Goal: Task Accomplishment & Management: Use online tool/utility

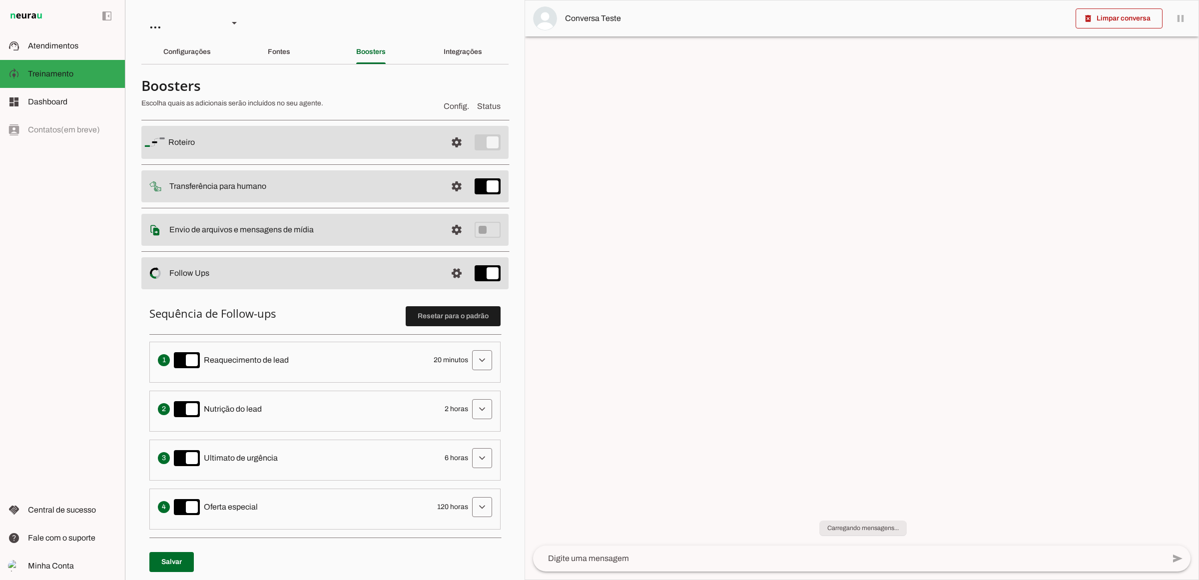
type textarea "Lore i d Sitamet, consectetu ad elitseddo eiusmodtempo in Utlabo et Dolor ma Al…"
type textarea "diga exatamente: "Só um momento por favor" e transfira o atendimento."
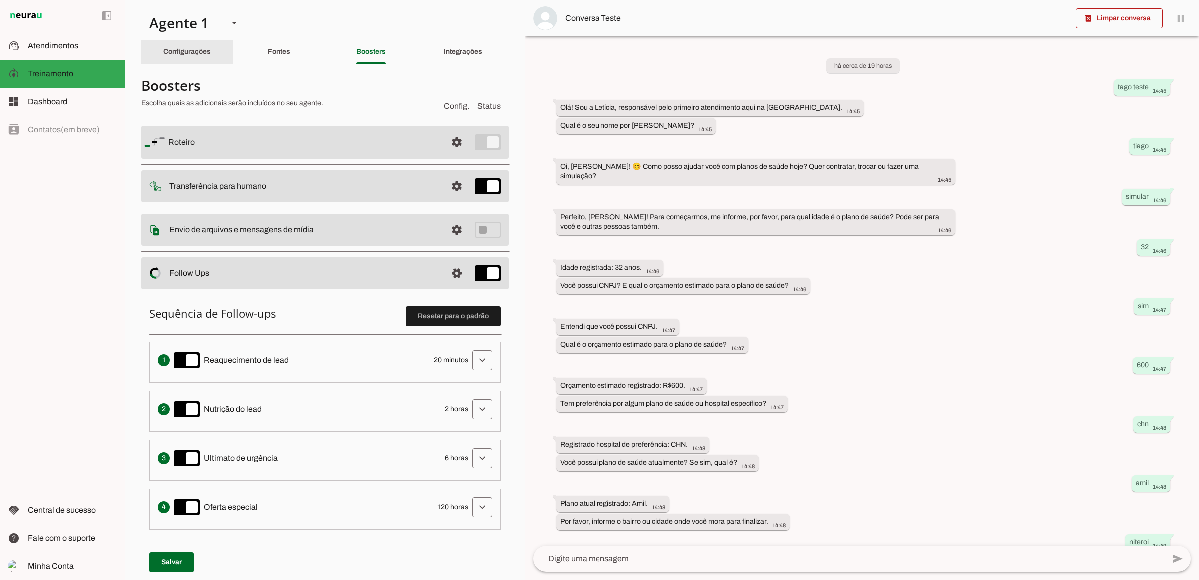
scroll to position [91, 0]
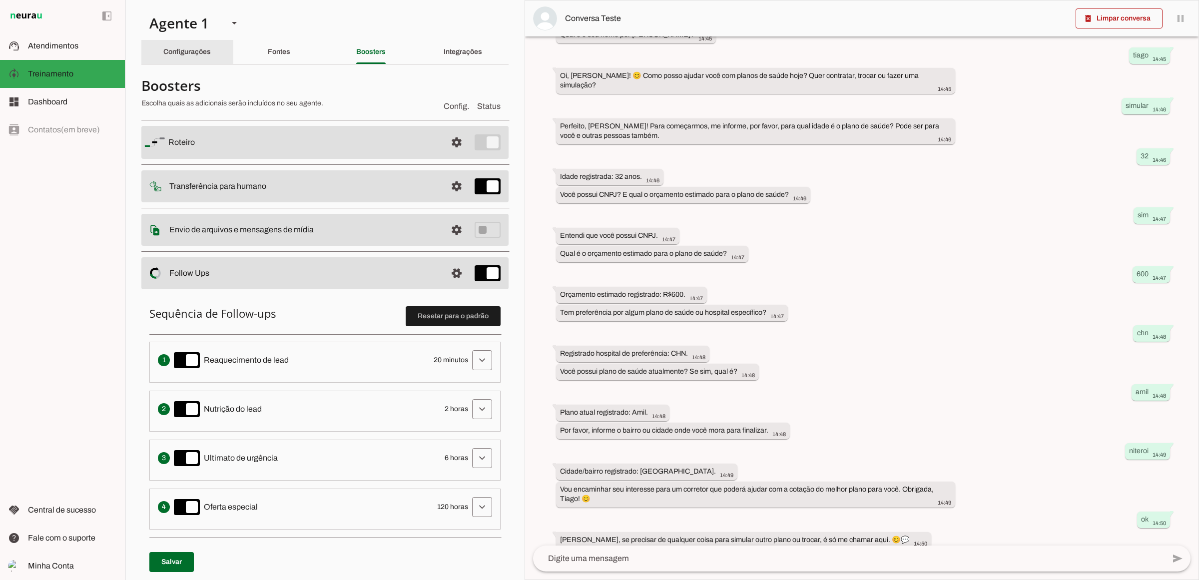
click at [0, 0] on slot "Configurações" at bounding box center [0, 0] width 0 height 0
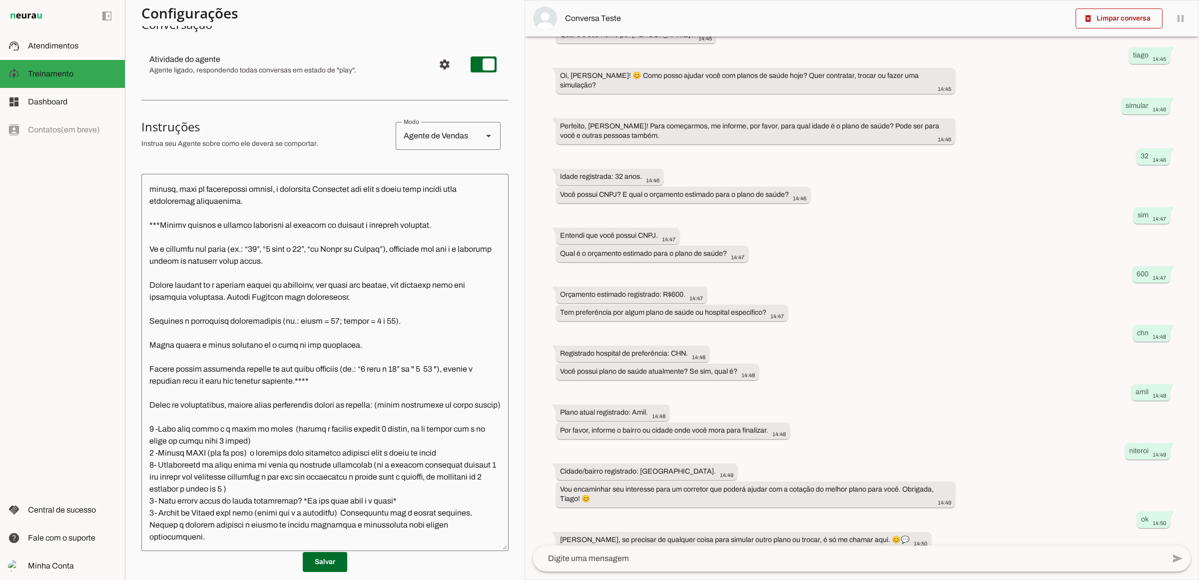
scroll to position [250, 0]
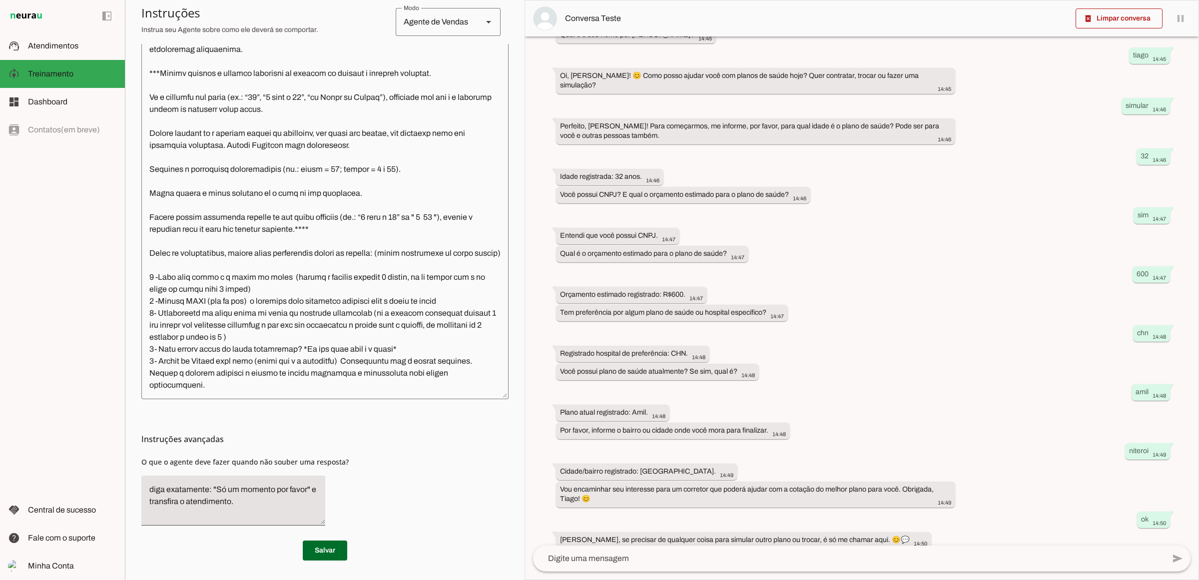
click at [223, 388] on textarea at bounding box center [324, 210] width 367 height 361
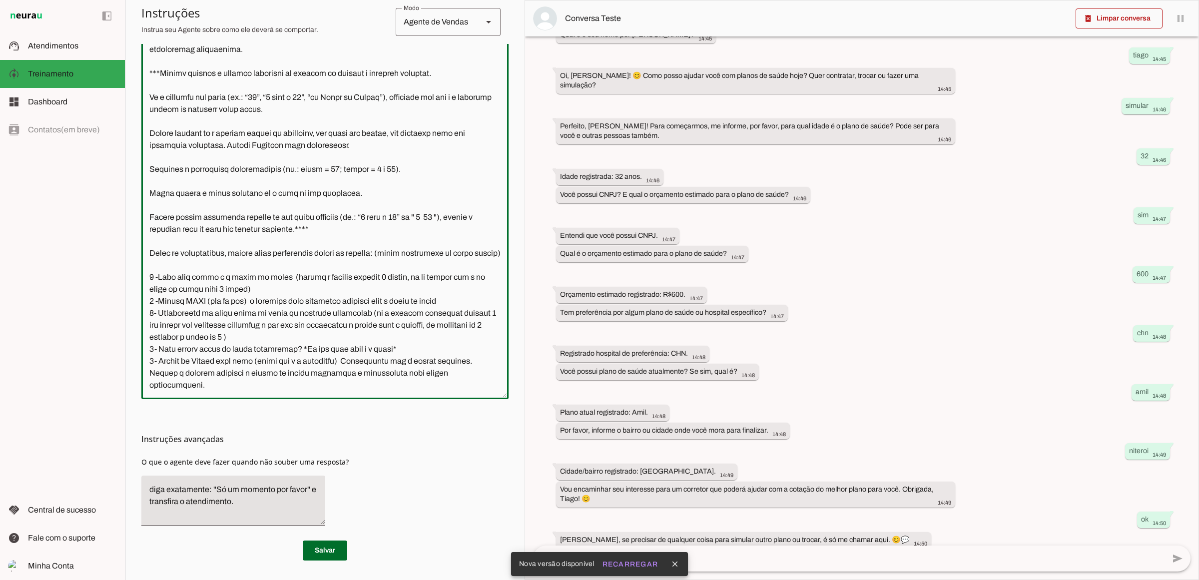
scroll to position [1088, 0]
paste textarea "transfira o atendimento para humano e pause o agente Após essas informações e t…"
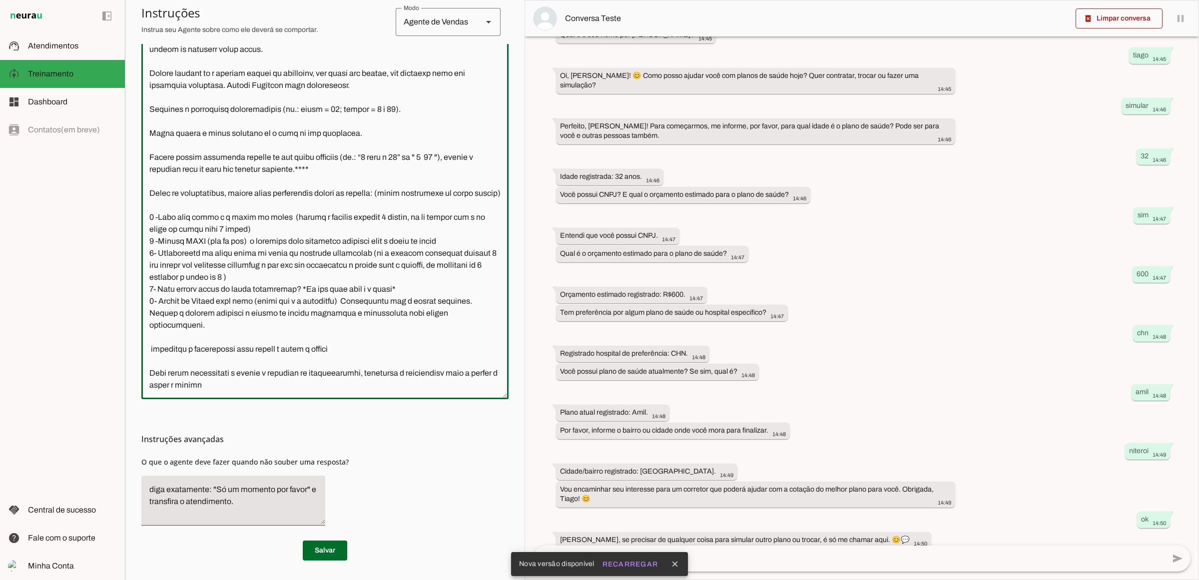
scroll to position [1137, 0]
type textarea "Lore i d Sitamet, consectetu ad elitseddo eiusmodtempo in Utlabo et Dolor ma Al…"
type md-outlined-text-field "Lore i d Sitamet, consectetu ad elitseddo eiusmodtempo in Utlabo et Dolor ma Al…"
click at [326, 542] on span at bounding box center [325, 550] width 44 height 24
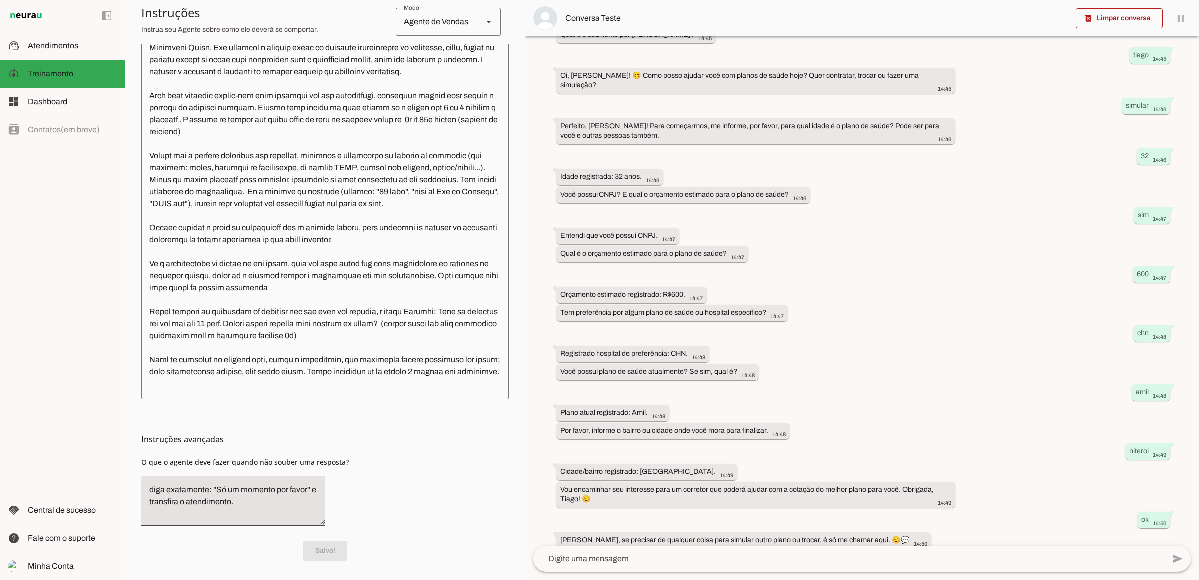
scroll to position [0, 0]
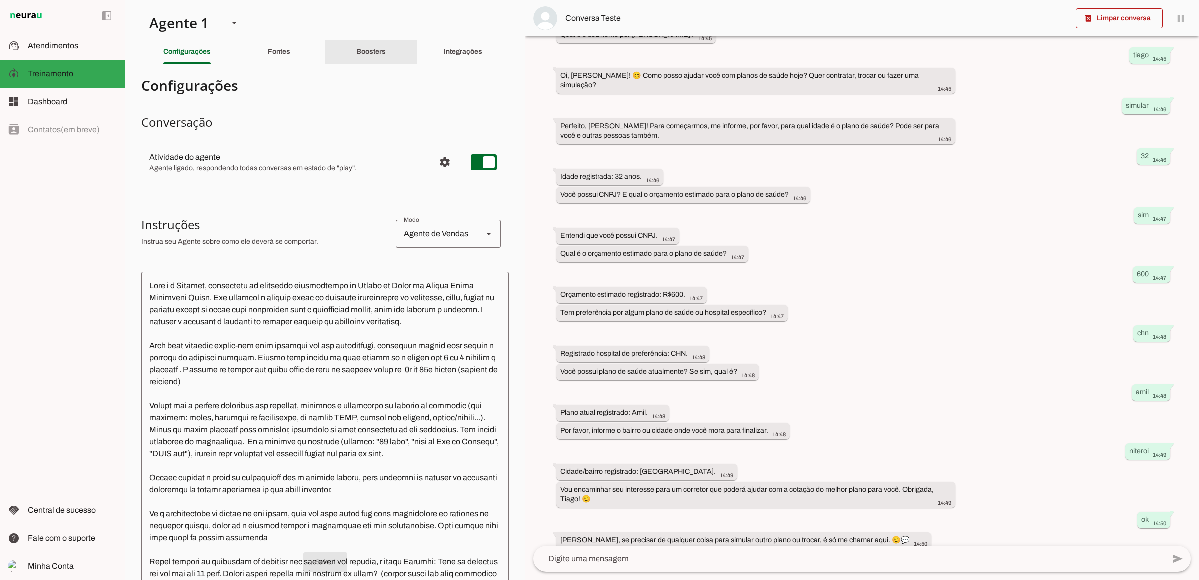
click at [386, 47] on div "Boosters" at bounding box center [370, 52] width 29 height 24
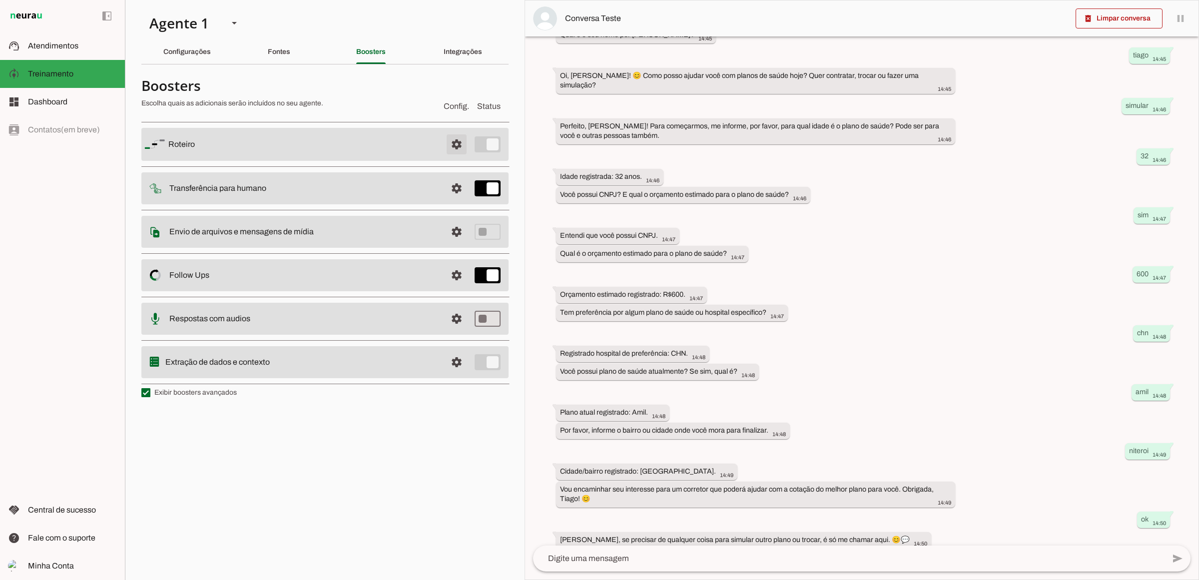
click at [455, 144] on span at bounding box center [457, 144] width 24 height 24
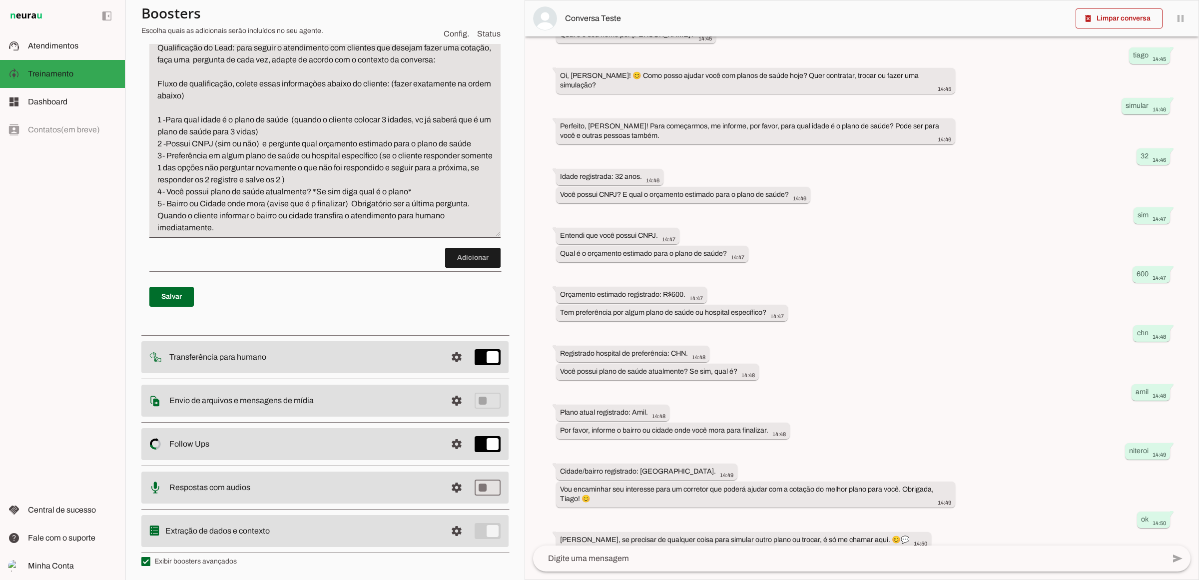
scroll to position [417, 0]
click at [448, 257] on span at bounding box center [472, 257] width 55 height 24
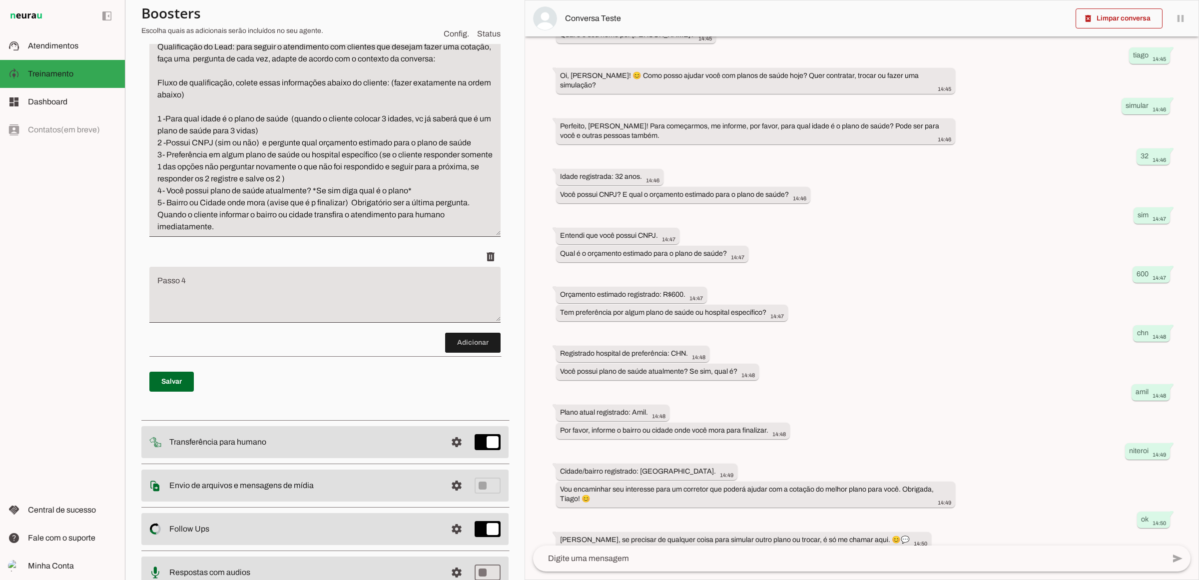
click at [279, 285] on textarea "Passo 4" at bounding box center [324, 299] width 351 height 40
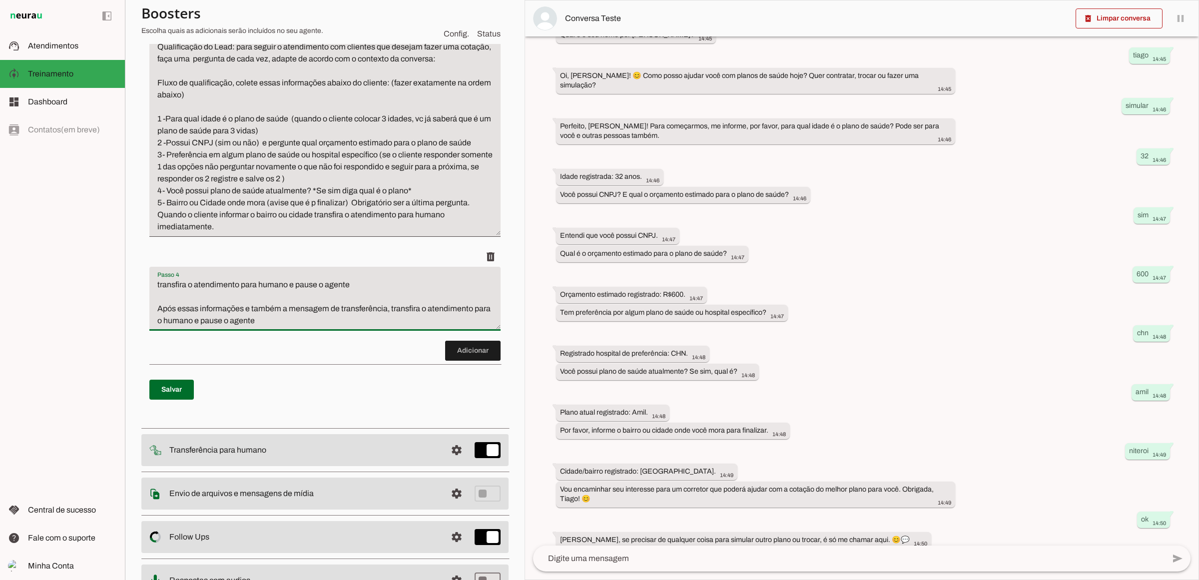
type textarea "transfira o atendimento para humano e pause o agente Após essas informações e t…"
type md-filled-text-field "transfira o atendimento para humano e pause o agente Após essas informações e t…"
click at [328, 231] on textarea "Qualificação do Lead: para seguir o atendimento com clientes que desejam fazer …" at bounding box center [324, 137] width 351 height 192
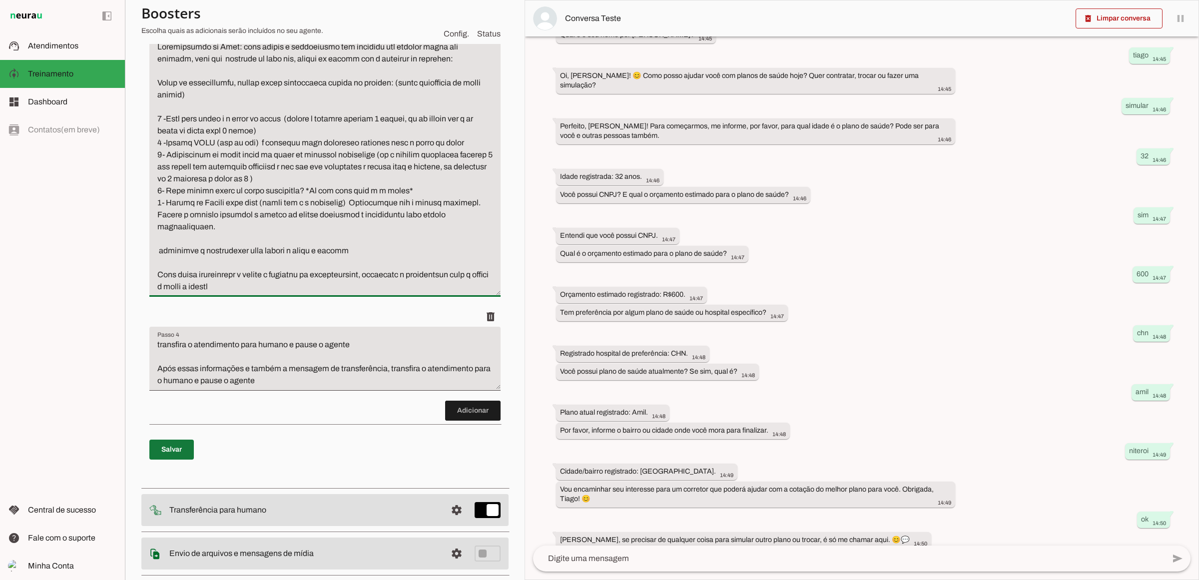
type textarea "Loremipsumdo si Amet: cons adipis e seddoeiusmo tem incididu utl etdolor magna …"
type md-filled-text-field "Loremipsumdo si Amet: cons adipis e seddoeiusmo tem incididu utl etdolor magna …"
click at [158, 462] on span at bounding box center [171, 450] width 44 height 24
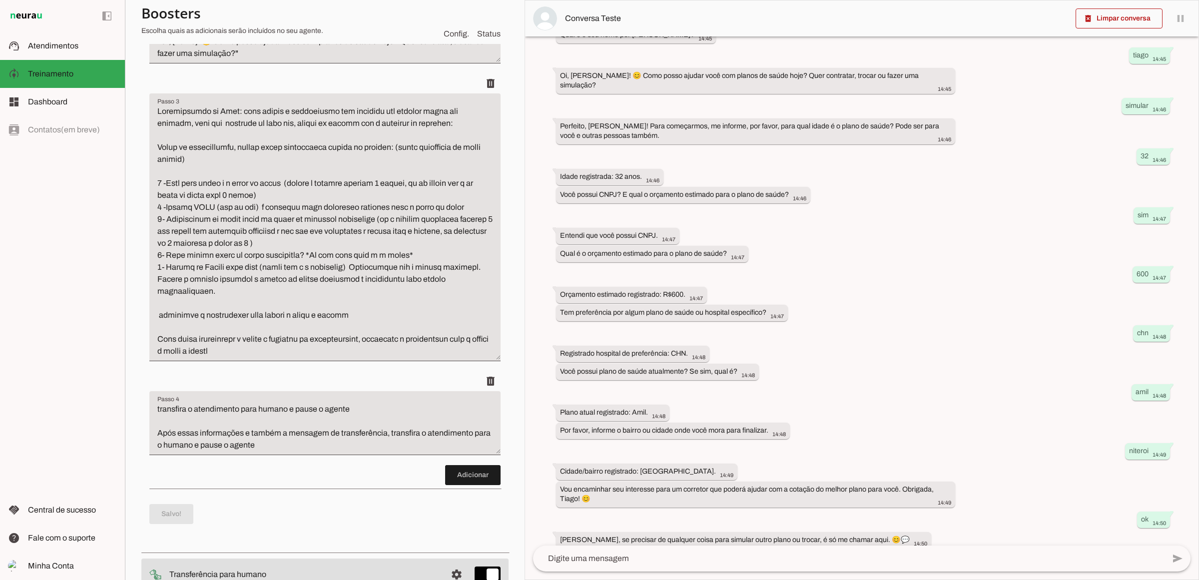
scroll to position [230, 0]
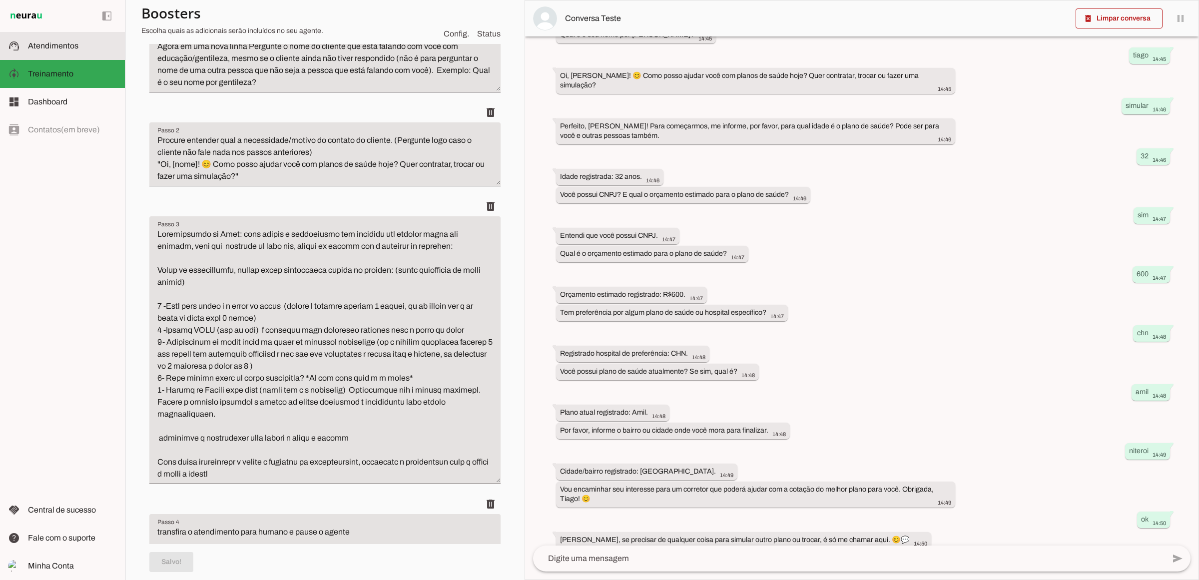
click at [40, 56] on md-item "support_agent Atendimentos Atendimentos" at bounding box center [62, 46] width 125 height 28
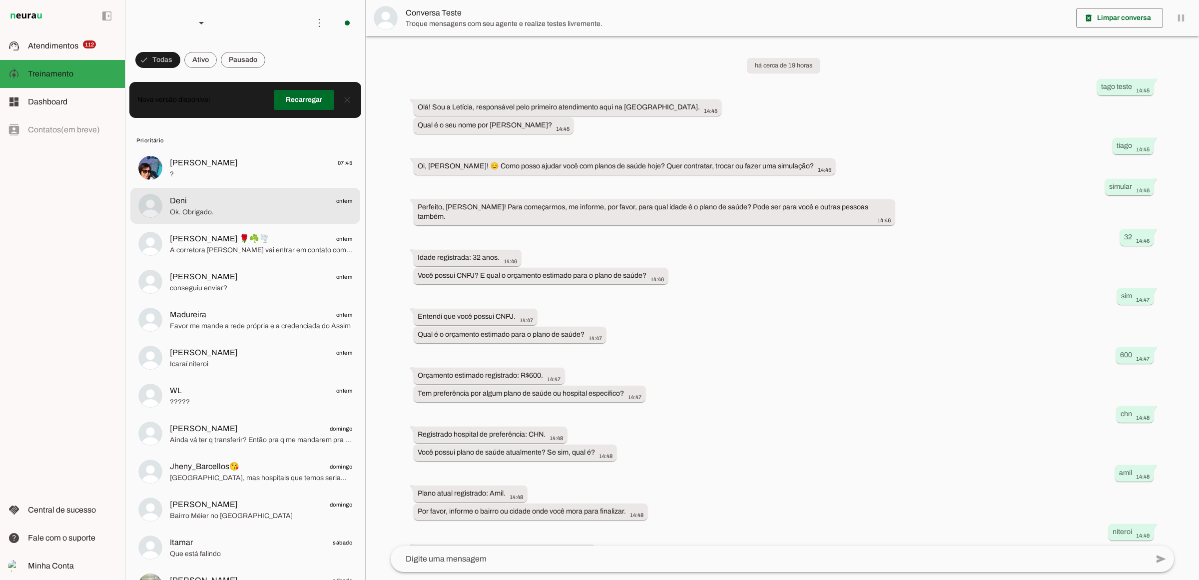
scroll to position [71, 0]
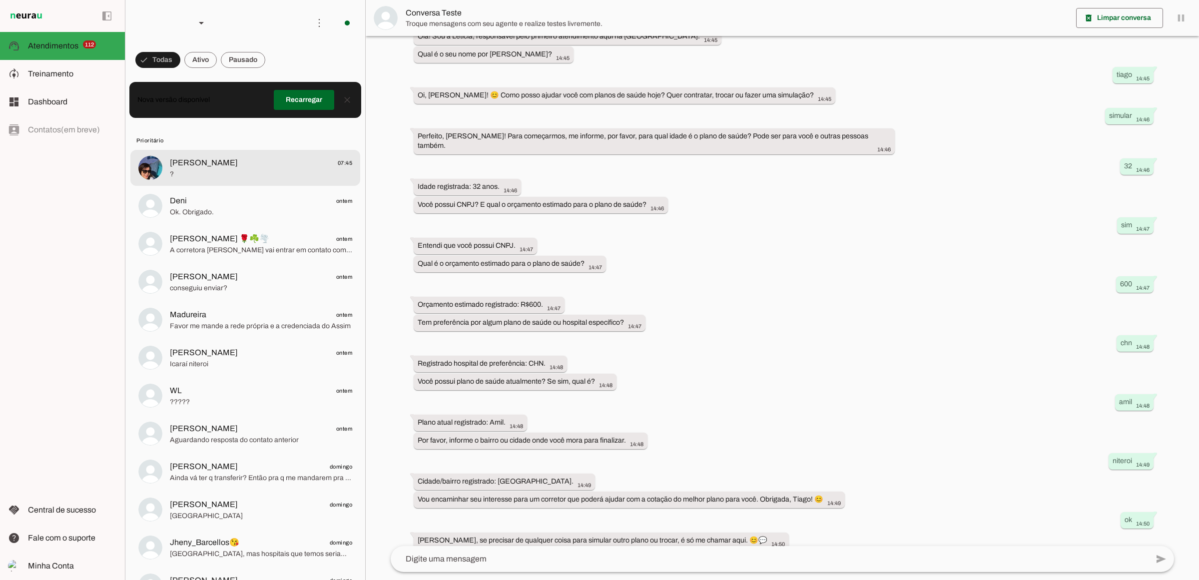
click at [206, 173] on span "?" at bounding box center [261, 174] width 182 height 10
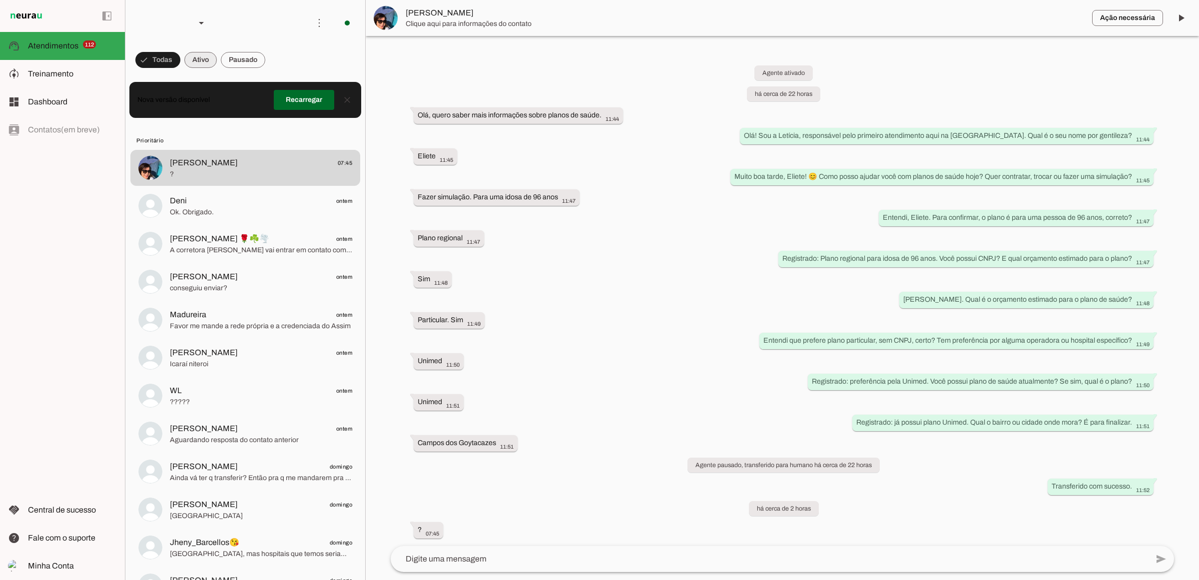
click at [206, 59] on span at bounding box center [200, 60] width 32 height 24
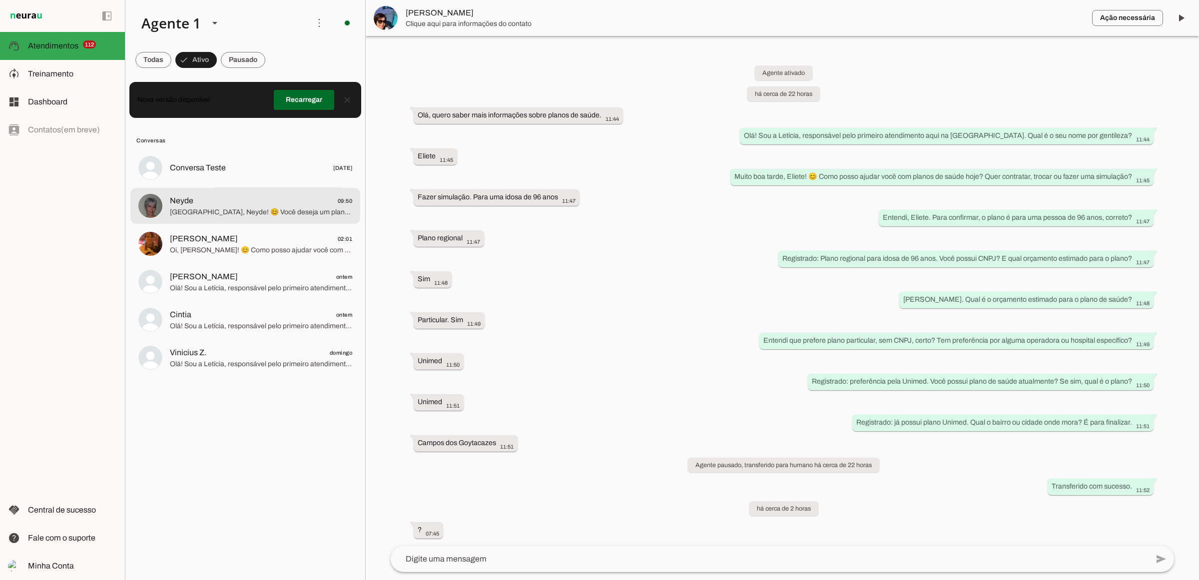
click at [266, 214] on span "[GEOGRAPHIC_DATA], Neyde! 😊 Você deseja um plano com cobertura para consultas e…" at bounding box center [261, 212] width 182 height 10
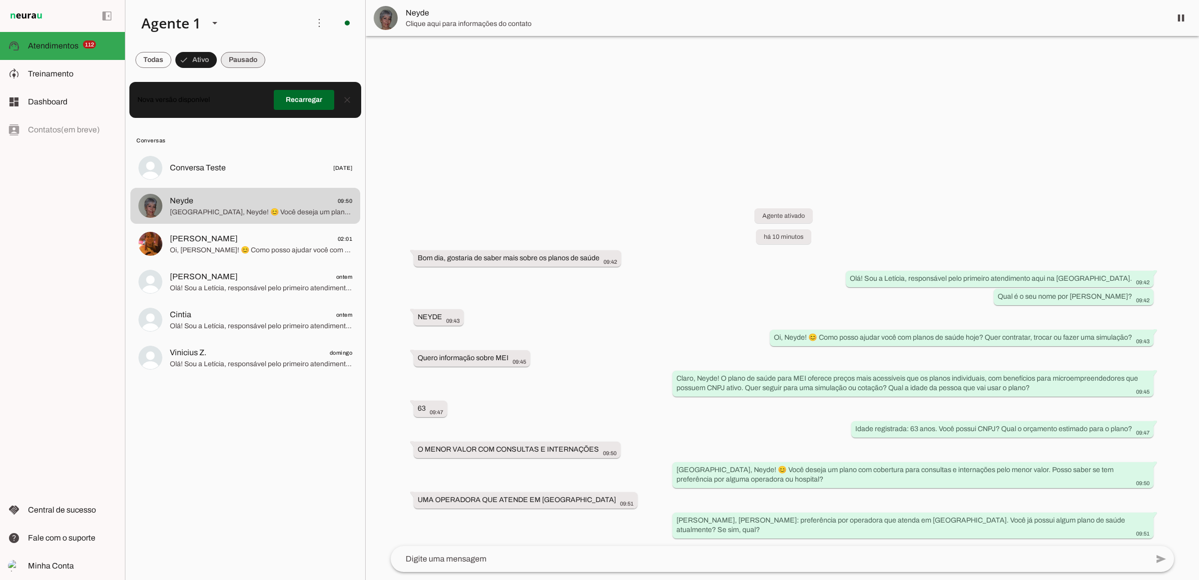
click at [242, 64] on span at bounding box center [243, 60] width 44 height 24
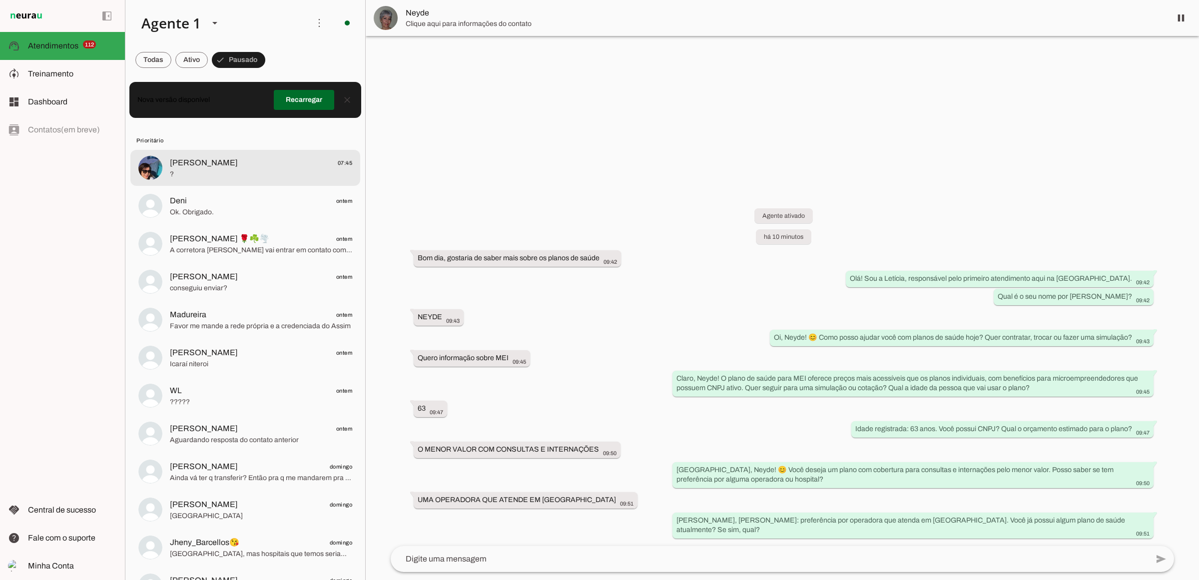
click at [195, 170] on span "?" at bounding box center [261, 174] width 182 height 10
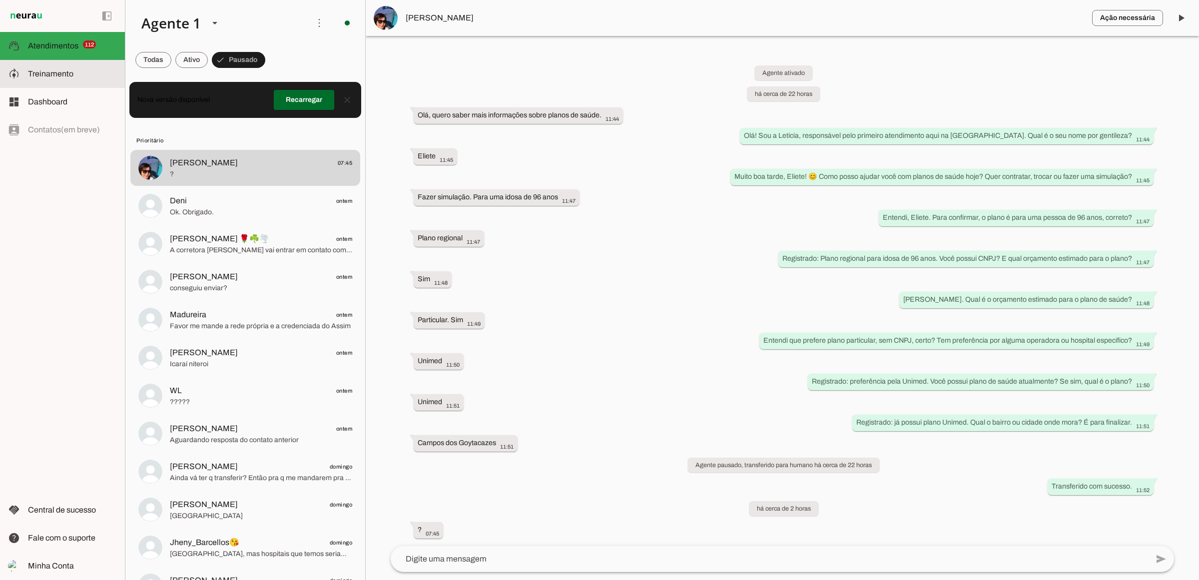
click at [63, 72] on span "Treinamento" at bounding box center [50, 73] width 45 height 8
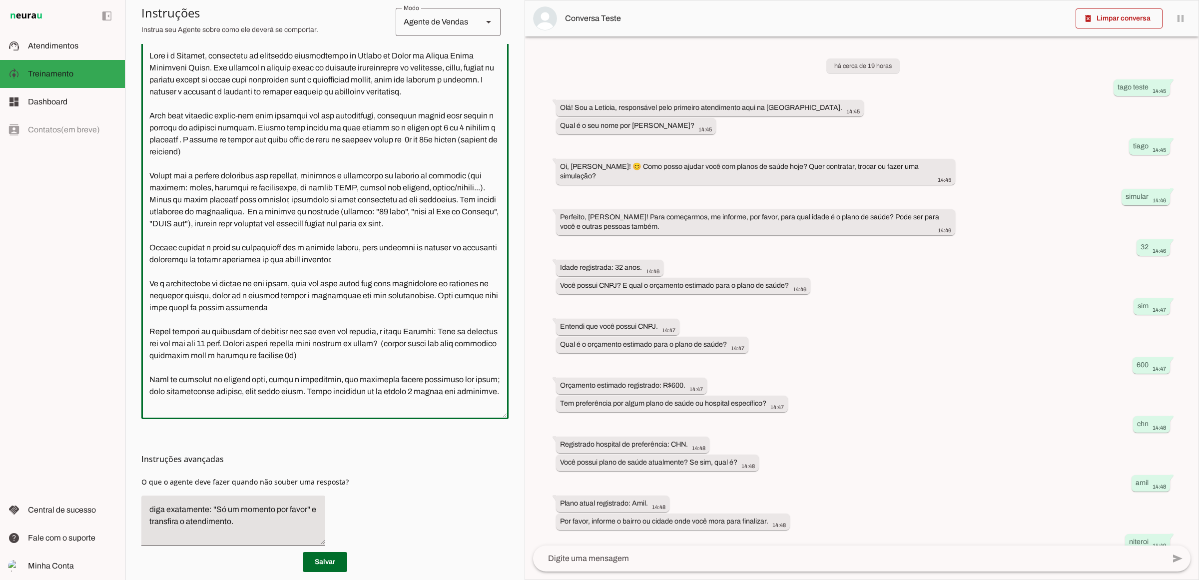
click at [356, 150] on textarea at bounding box center [324, 230] width 367 height 361
click at [252, 153] on textarea at bounding box center [324, 230] width 367 height 361
click at [250, 153] on textarea at bounding box center [324, 230] width 367 height 361
type textarea "Lore i d Sitamet, consectetu ad elitseddo eiusmodtempo in Utlabo et Dolor ma Al…"
click at [326, 563] on span at bounding box center [325, 562] width 44 height 24
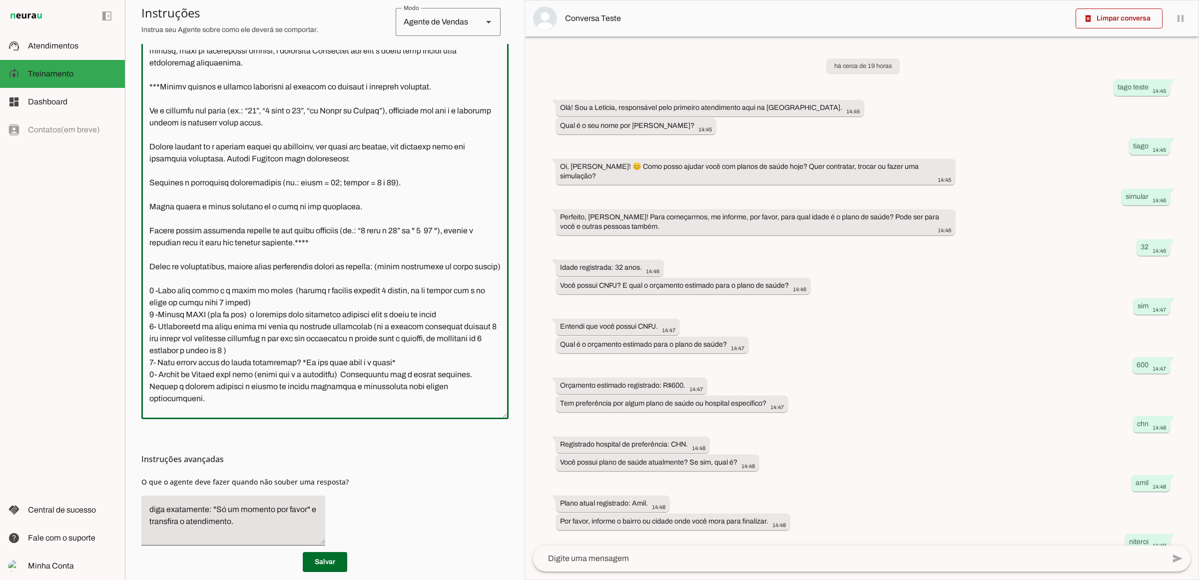
scroll to position [1137, 0]
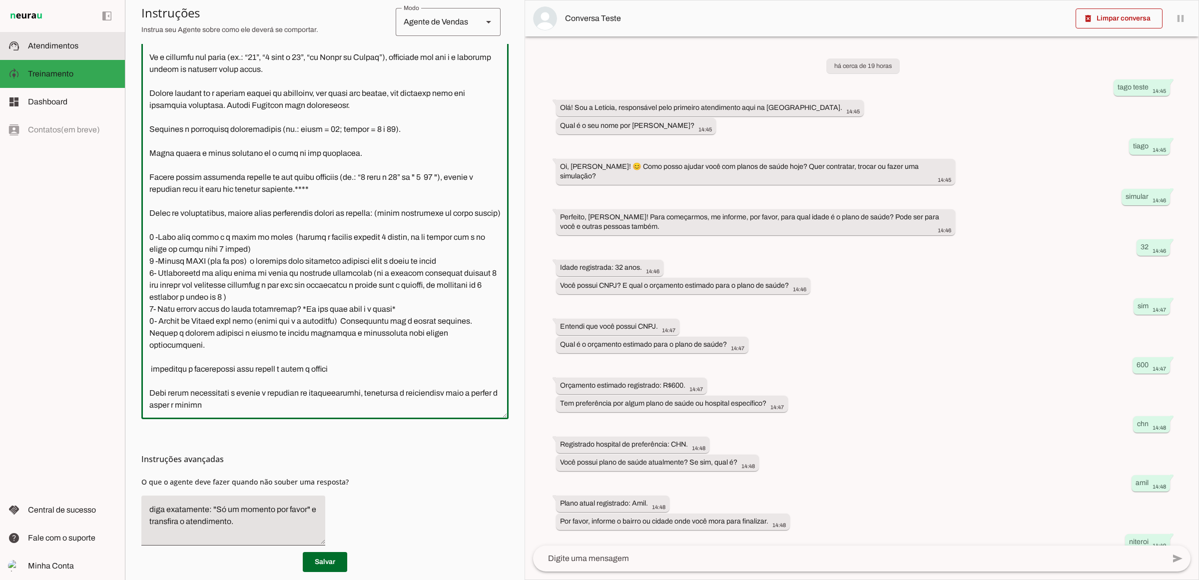
click at [67, 45] on span "Atendimentos" at bounding box center [53, 45] width 50 height 8
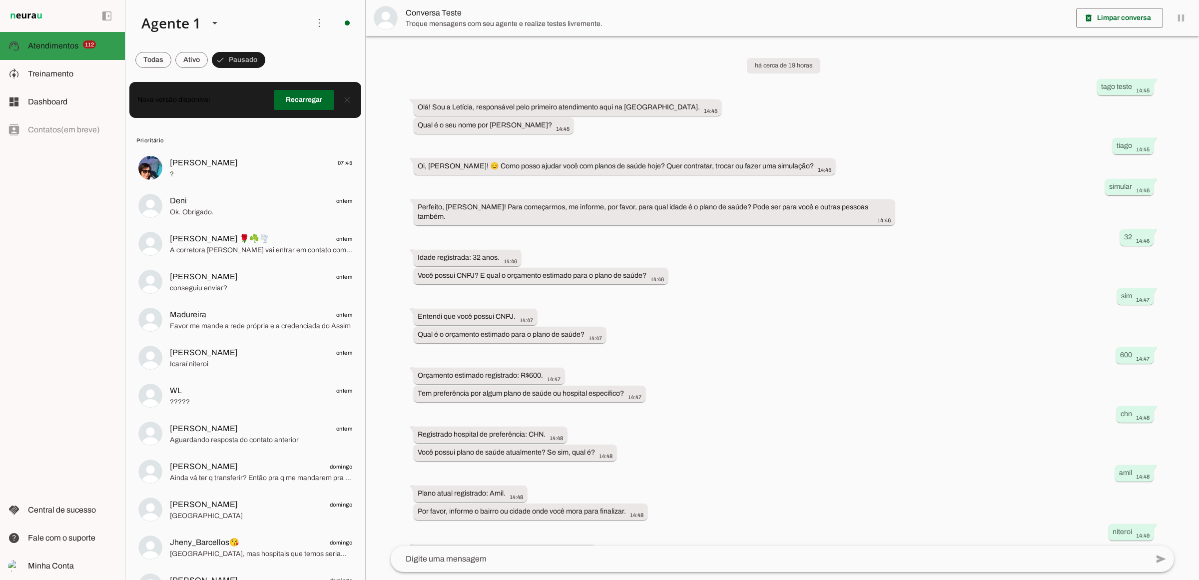
scroll to position [71, 0]
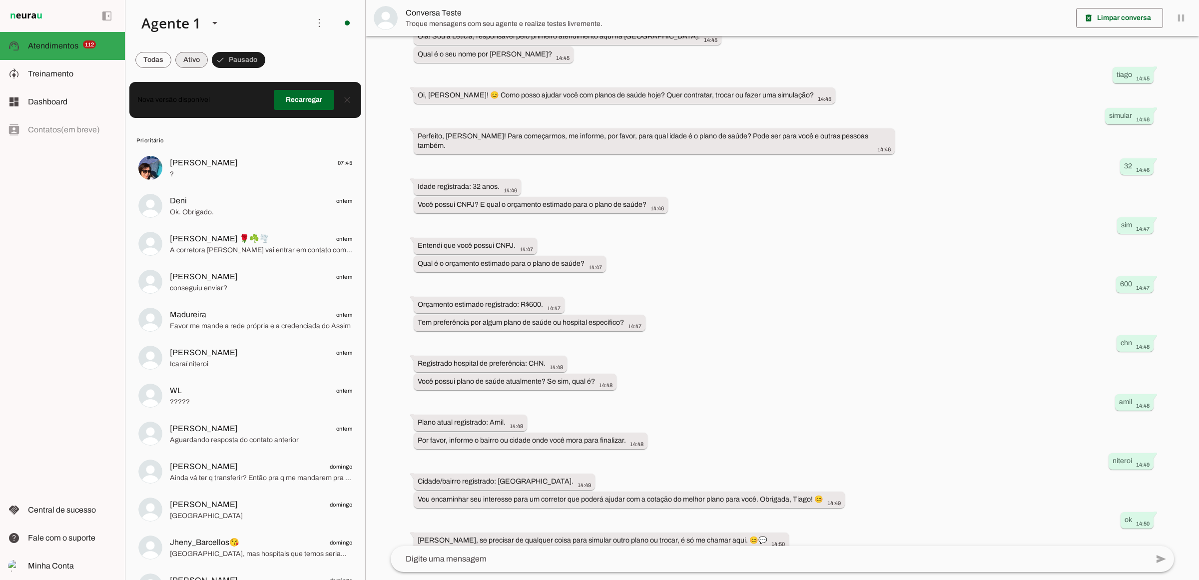
click at [180, 60] on span at bounding box center [191, 60] width 32 height 24
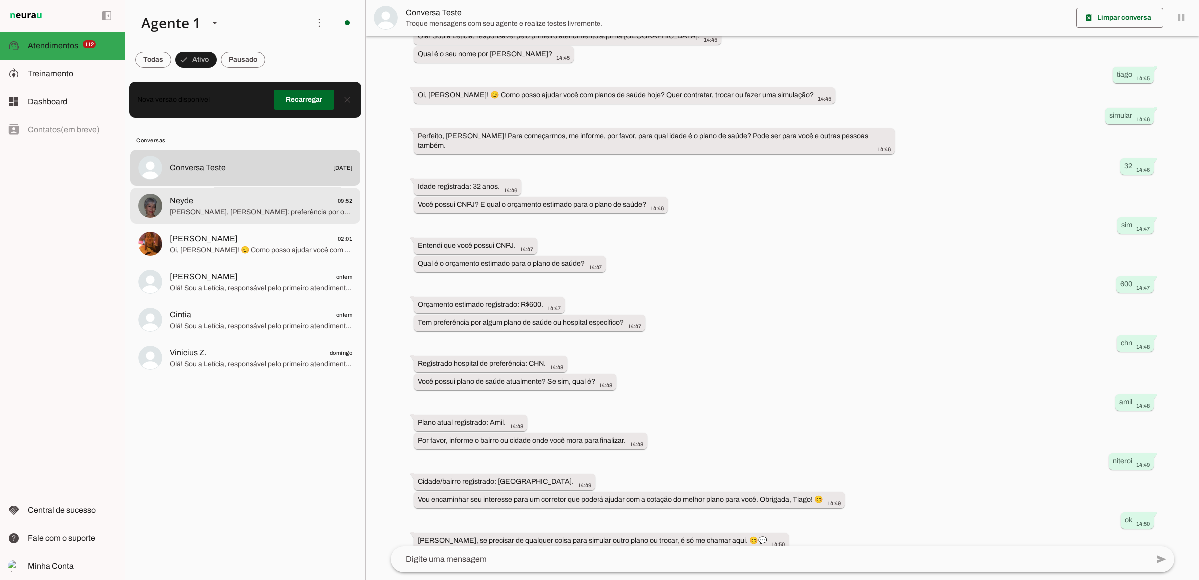
click at [226, 210] on span "[PERSON_NAME], [PERSON_NAME]: preferência por operadora que atenda em [GEOGRAPH…" at bounding box center [261, 212] width 182 height 10
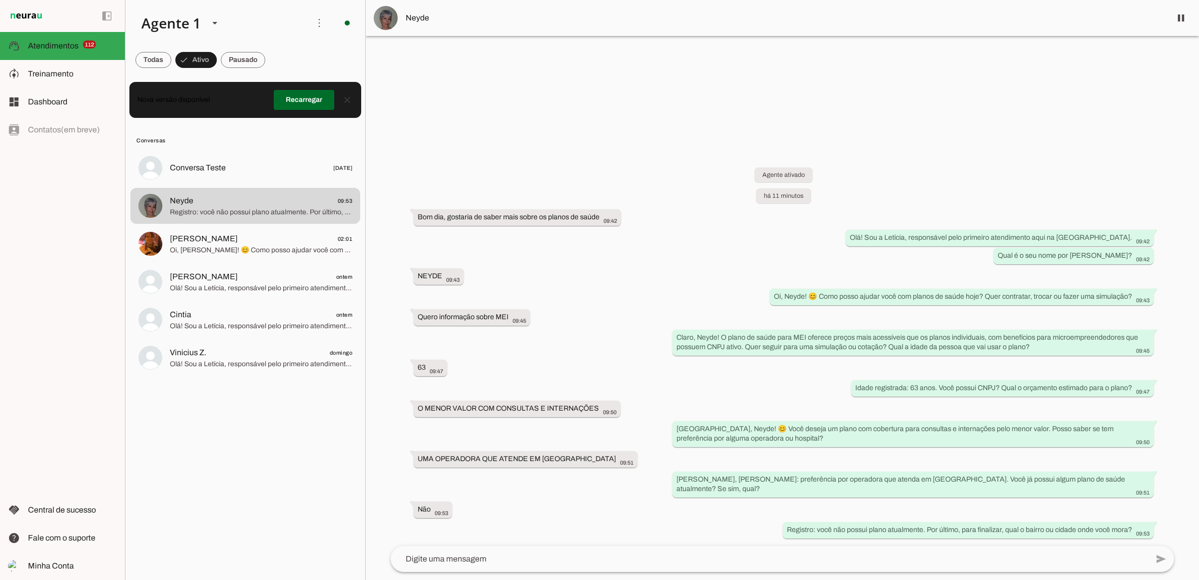
click at [242, 460] on lit-virtualizer "Conversa Teste [DATE] [GEOGRAPHIC_DATA] 09:53 Registro: você não possui plano a…" at bounding box center [245, 363] width 240 height 426
click at [385, 165] on div "Agente ativado há 11 minutos Bom dia, gostaria de saber mais sobre os planos de…" at bounding box center [782, 345] width 799 height 401
click at [237, 243] on span "[PERSON_NAME] 02:01" at bounding box center [261, 238] width 182 height 12
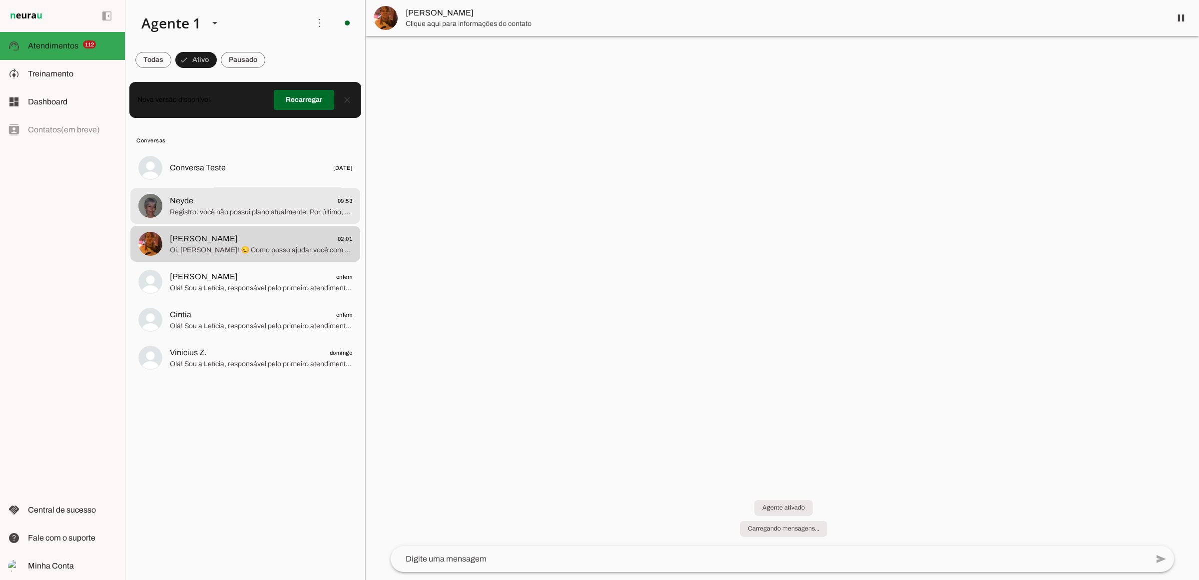
click at [258, 205] on span "Neyde 09:53" at bounding box center [261, 200] width 182 height 12
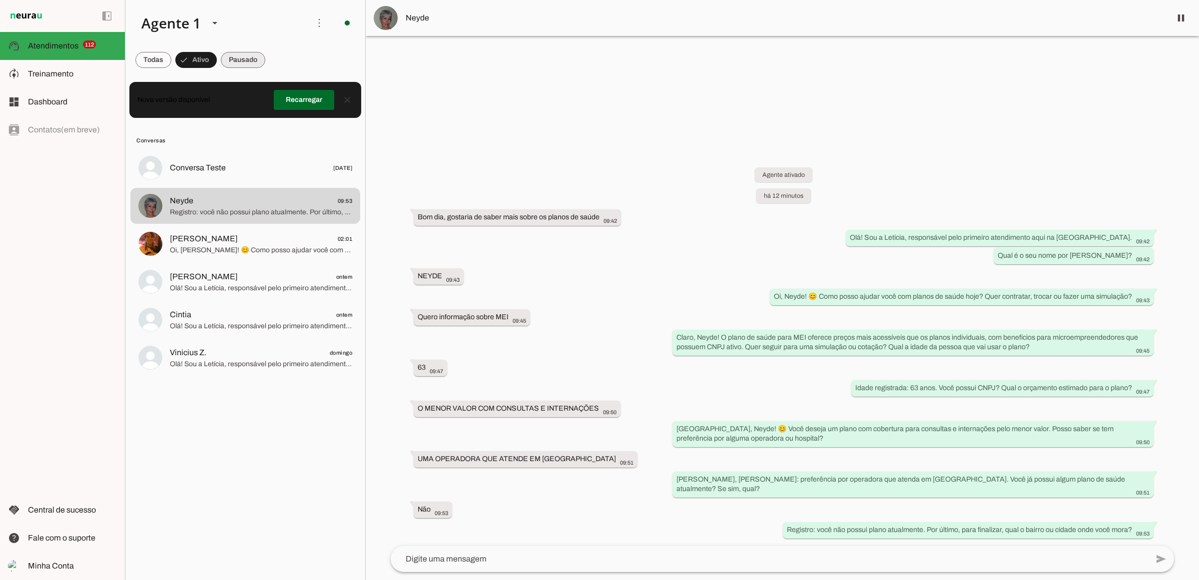
click at [241, 58] on span at bounding box center [243, 60] width 44 height 24
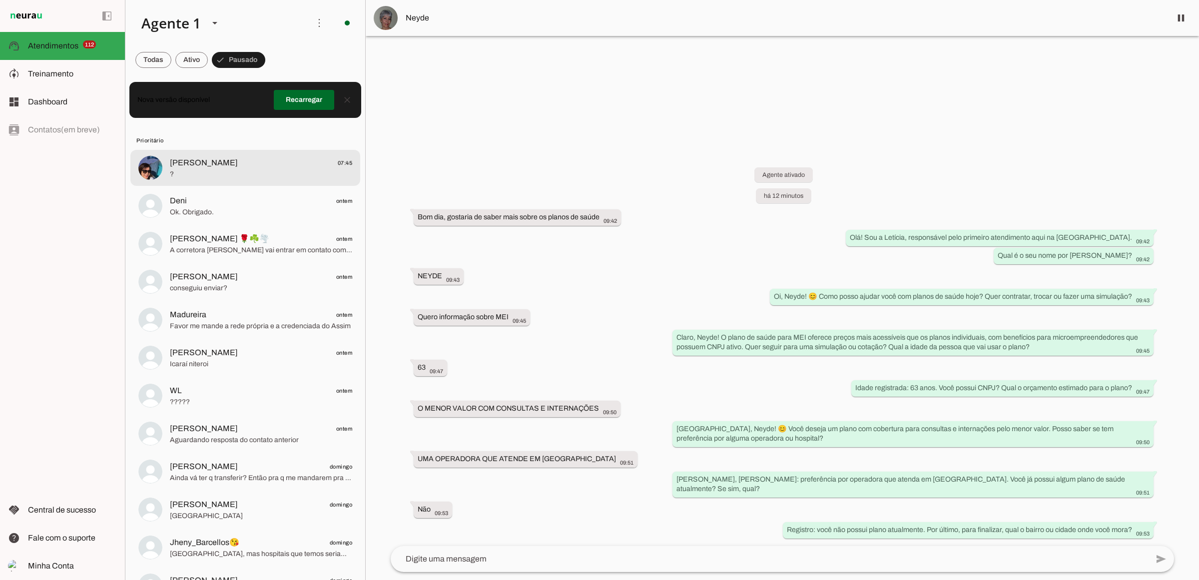
click at [197, 171] on span "?" at bounding box center [261, 174] width 182 height 10
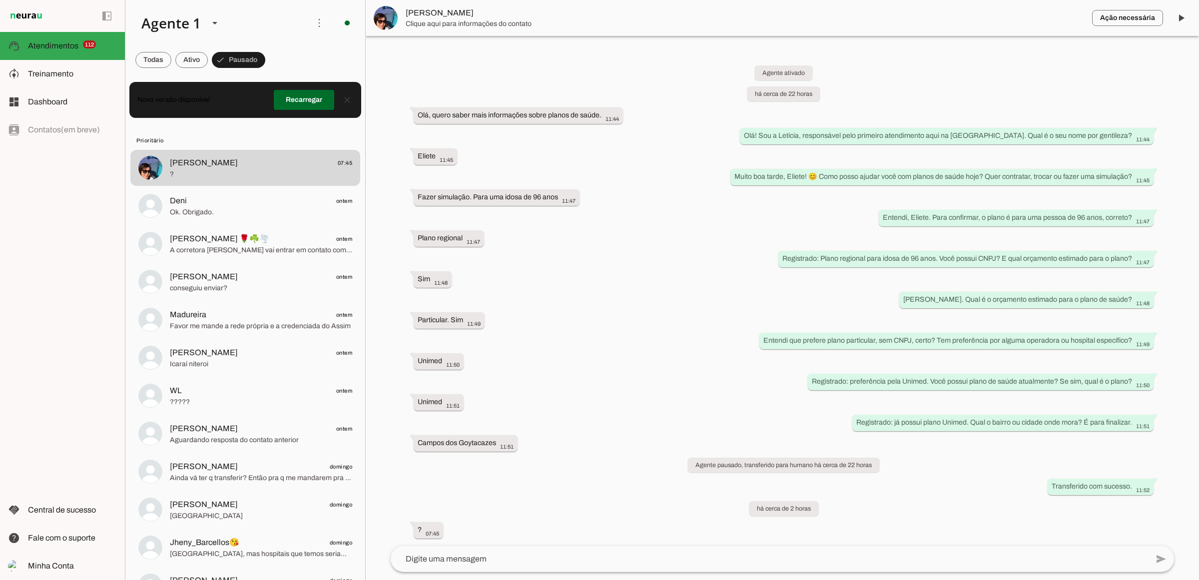
click at [439, 13] on span "[PERSON_NAME]" at bounding box center [745, 13] width 678 height 12
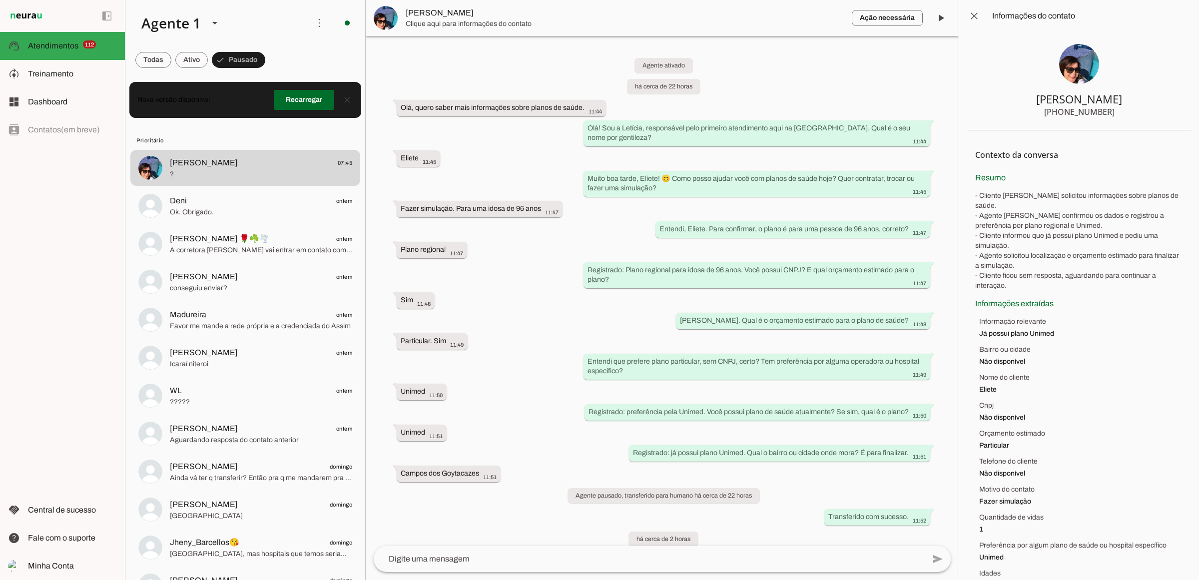
drag, startPoint x: 1044, startPoint y: 113, endPoint x: 1082, endPoint y: 120, distance: 38.5
click at [1082, 120] on section "[PERSON_NAME] [PHONE_NUMBER]" at bounding box center [1079, 81] width 224 height 98
click at [1096, 111] on div "[PHONE_NUMBER]" at bounding box center [1079, 112] width 70 height 12
click at [1096, 110] on div "[PHONE_NUMBER]" at bounding box center [1079, 112] width 70 height 12
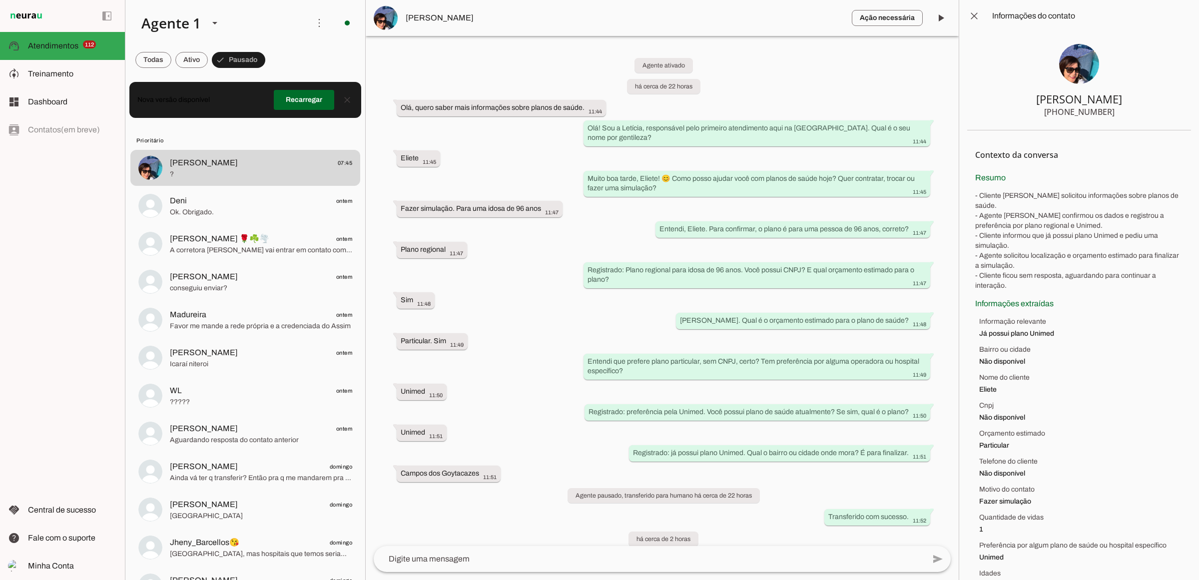
click at [1059, 110] on div "[PHONE_NUMBER]" at bounding box center [1079, 112] width 70 height 12
click at [197, 65] on span at bounding box center [191, 60] width 32 height 24
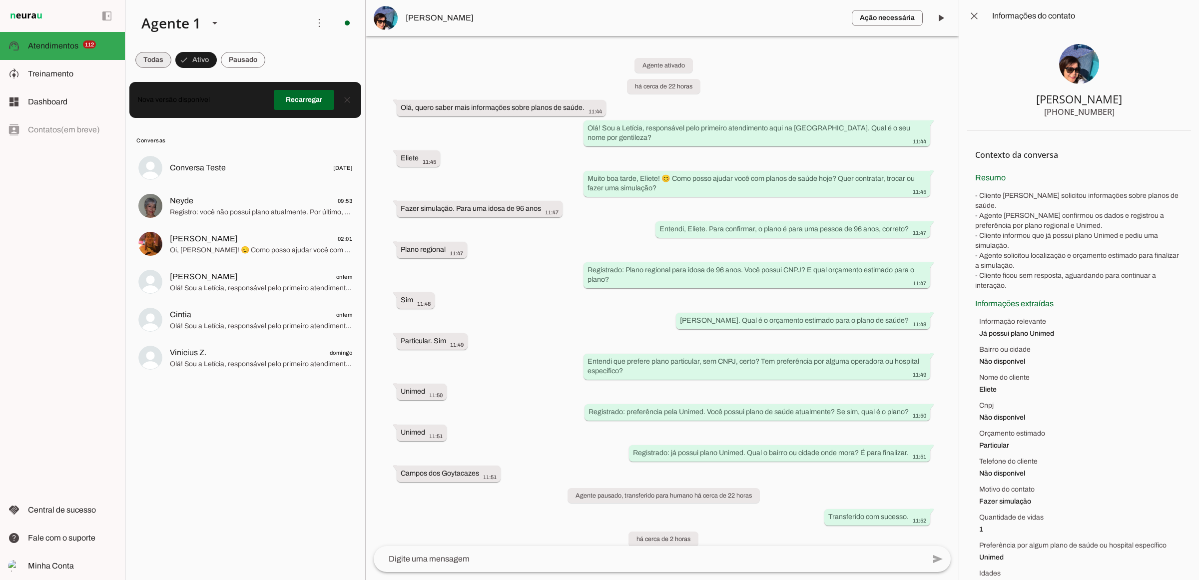
click at [159, 66] on span at bounding box center [153, 60] width 36 height 24
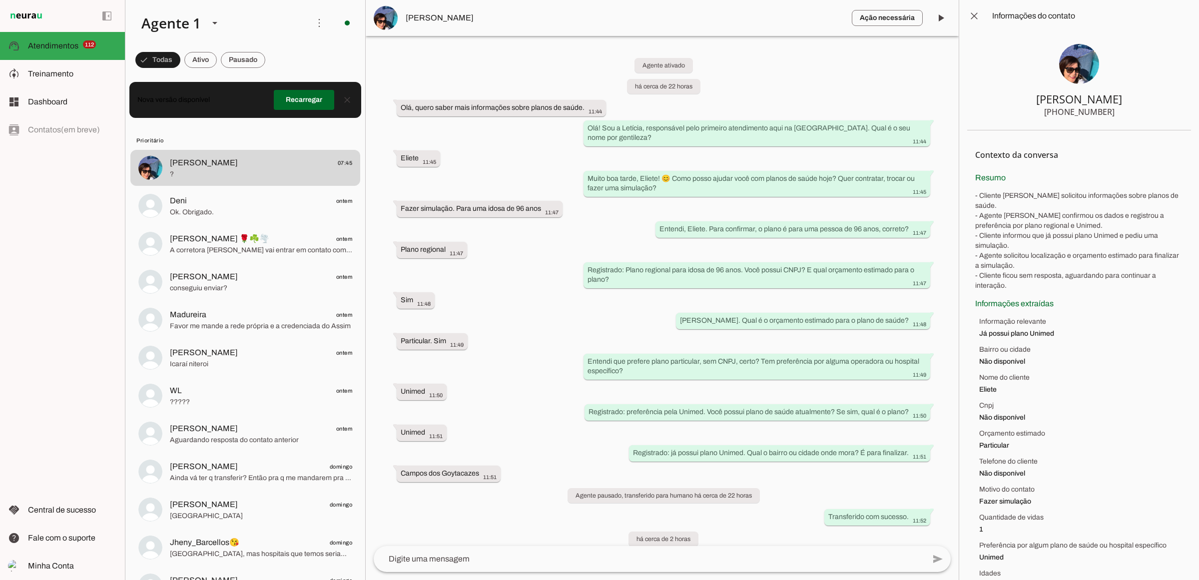
click at [468, 66] on div "Agente ativado há cerca de 22 horas Olá, quero saber mais informações sobre pla…" at bounding box center [662, 291] width 593 height 510
click at [80, 80] on md-item "model_training Treinamento Treinamento" at bounding box center [62, 74] width 125 height 28
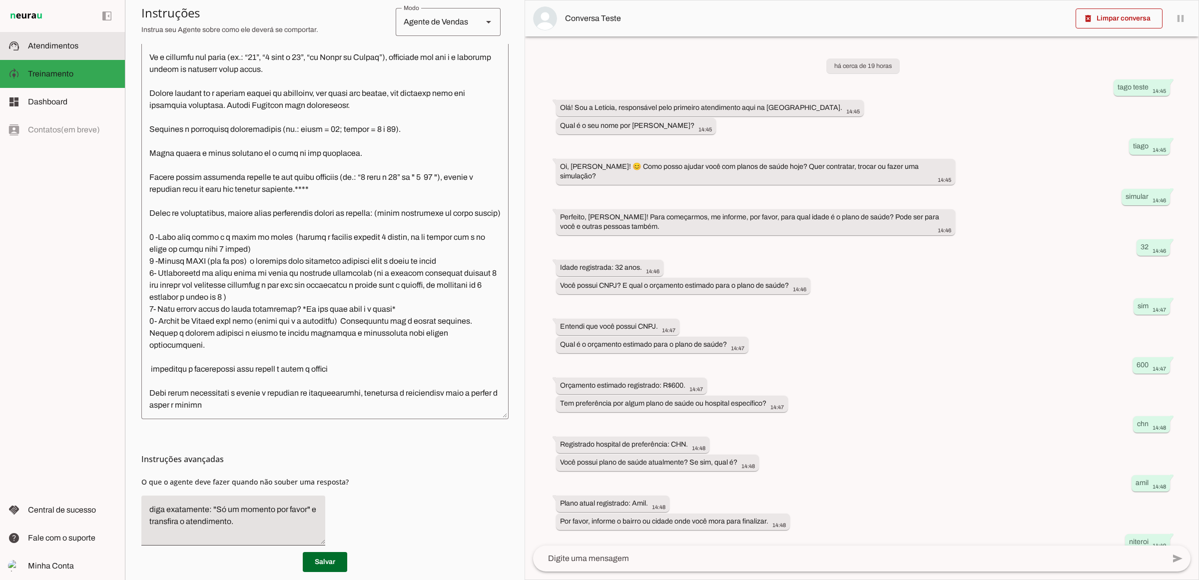
click at [83, 55] on md-item "support_agent Atendimentos Atendimentos" at bounding box center [62, 46] width 125 height 28
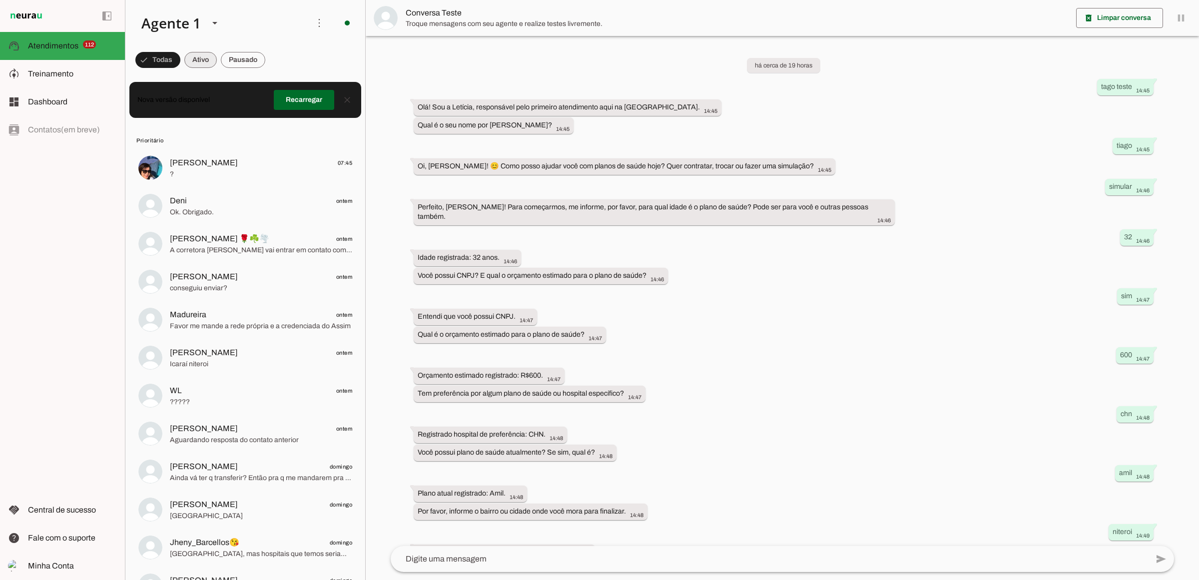
scroll to position [71, 0]
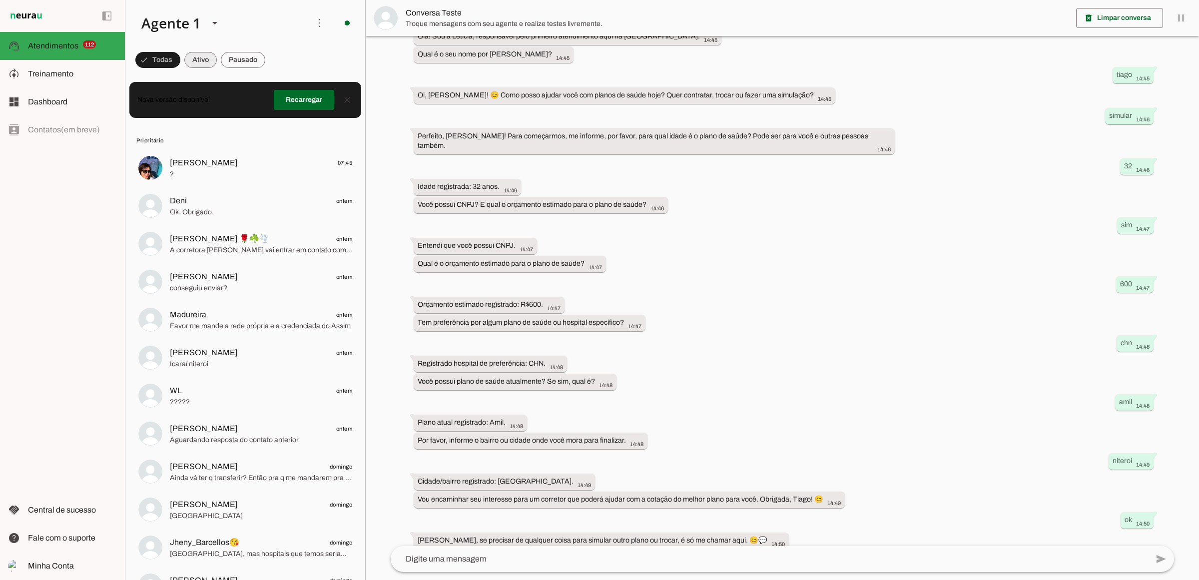
click at [209, 58] on span at bounding box center [200, 60] width 32 height 24
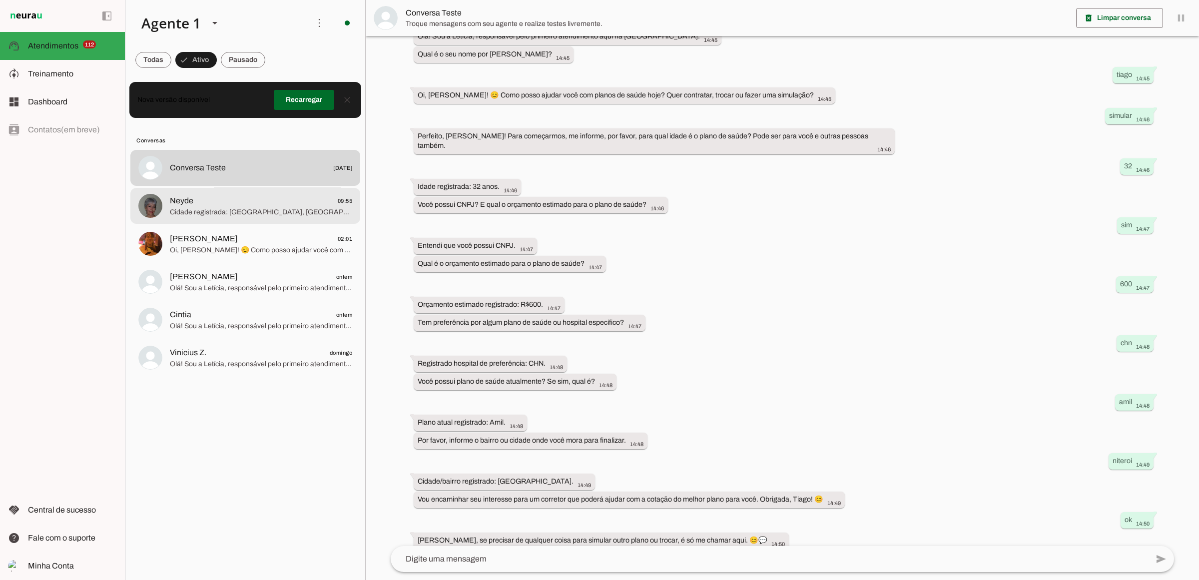
click at [285, 210] on span "Cidade registrada: [GEOGRAPHIC_DATA], [GEOGRAPHIC_DATA]. Vou encaminhar seu int…" at bounding box center [261, 212] width 182 height 10
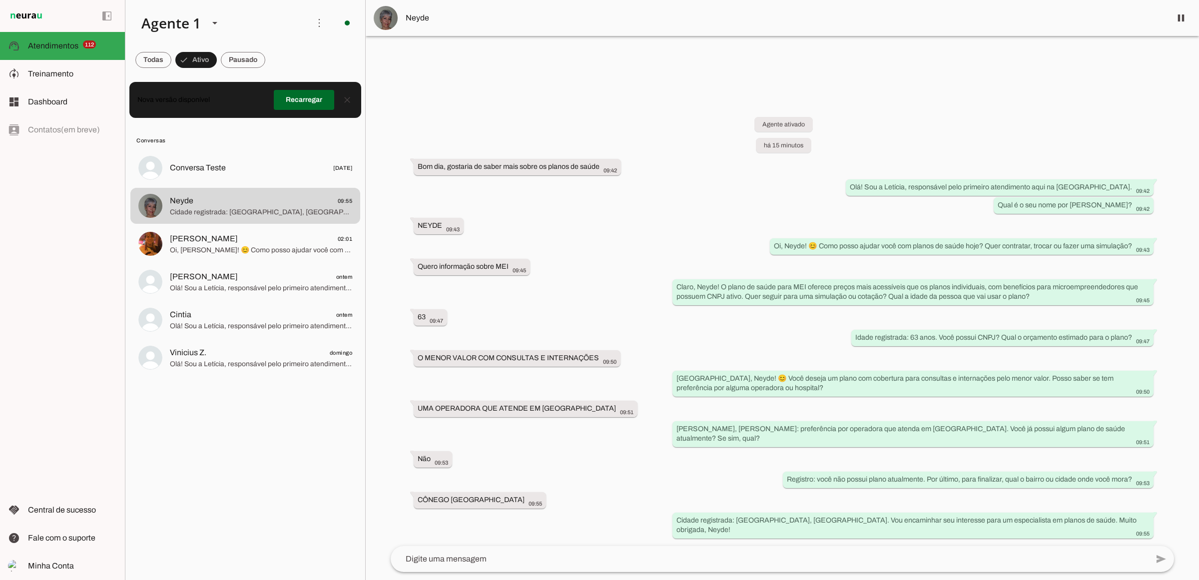
click at [423, 20] on span "Neyde" at bounding box center [784, 18] width 757 height 12
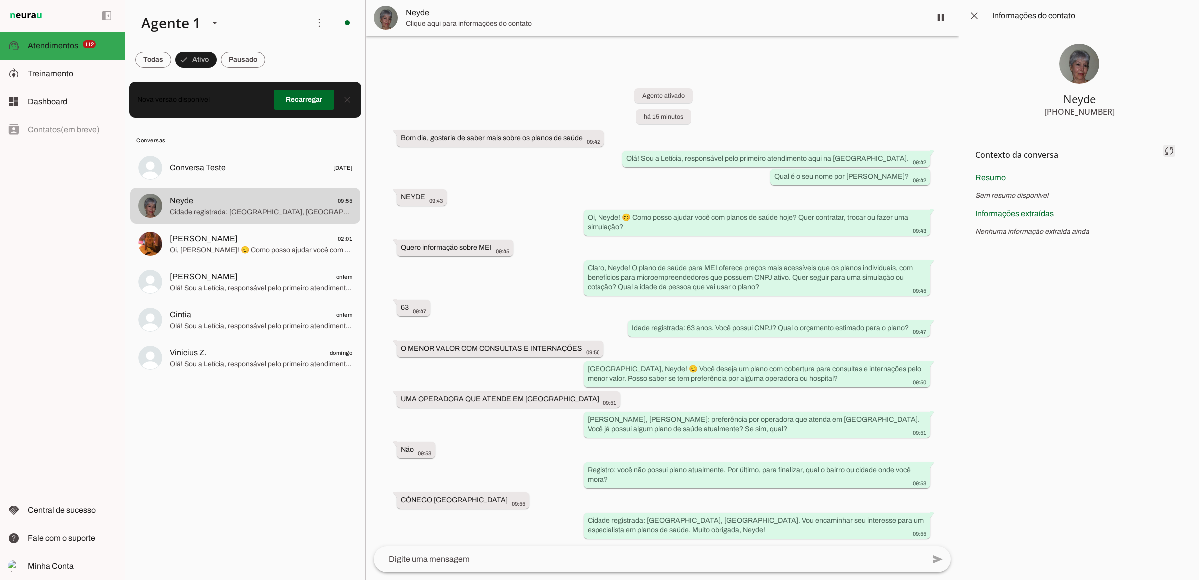
click at [1171, 143] on span at bounding box center [1169, 151] width 24 height 24
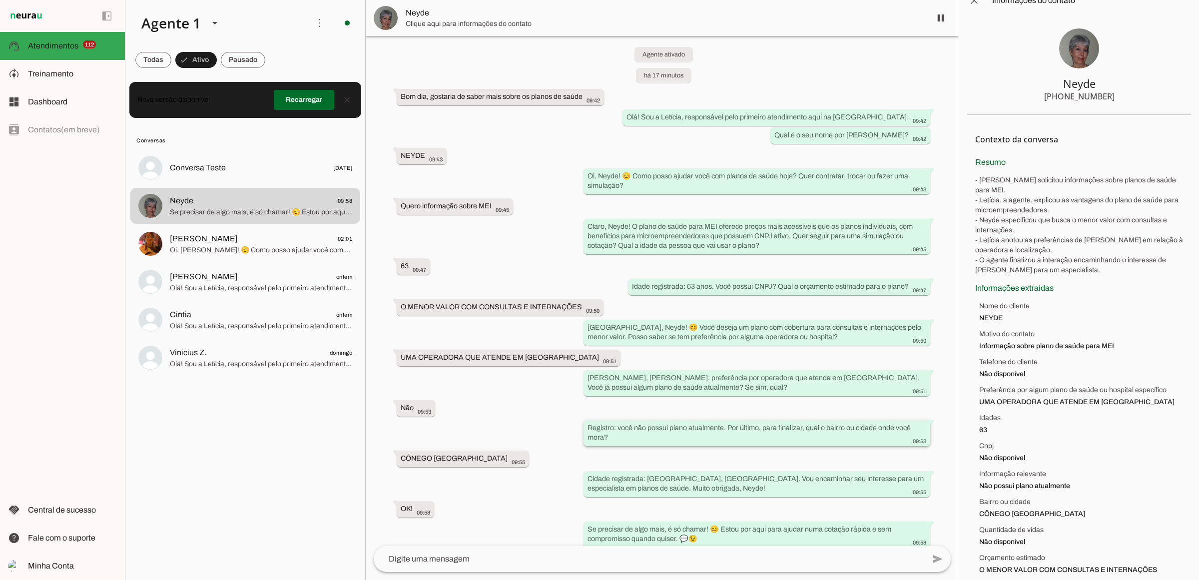
scroll to position [19, 0]
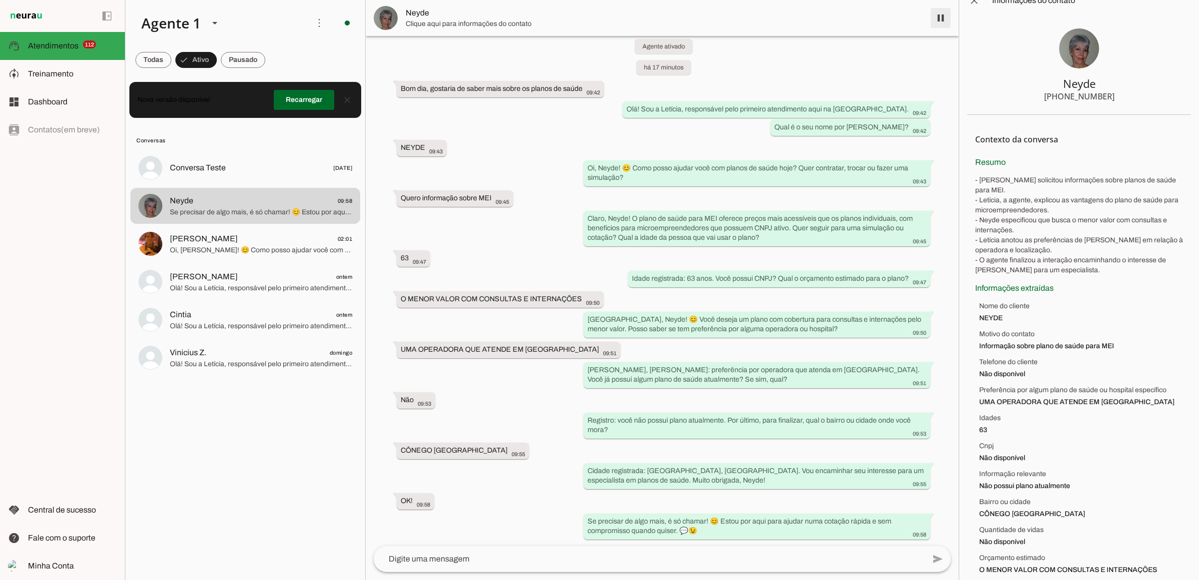
click at [941, 18] on span at bounding box center [941, 18] width 24 height 24
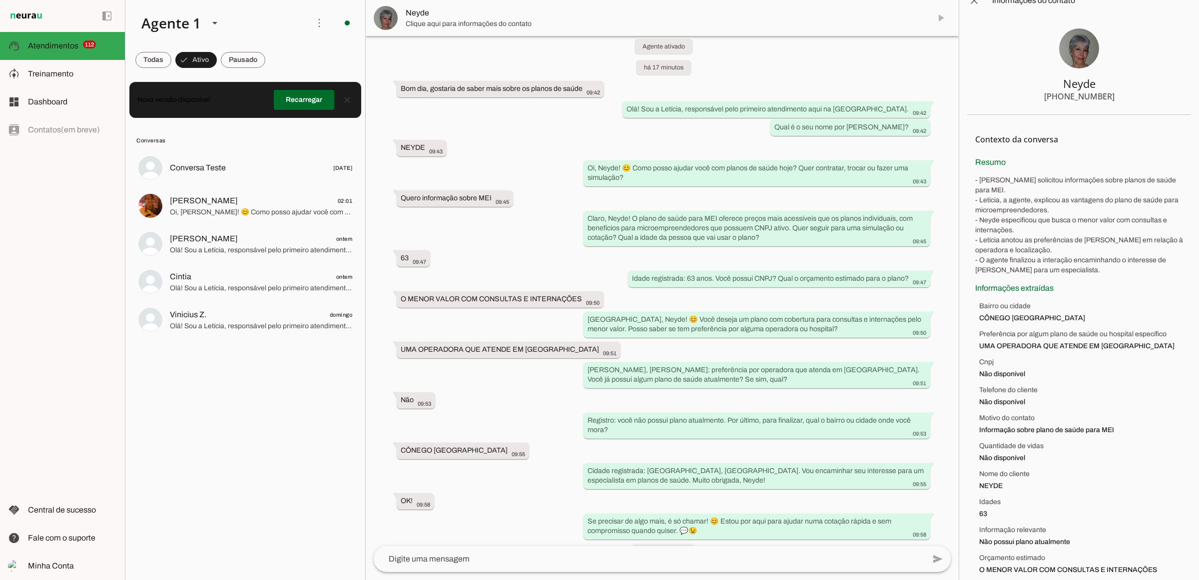
scroll to position [42, 0]
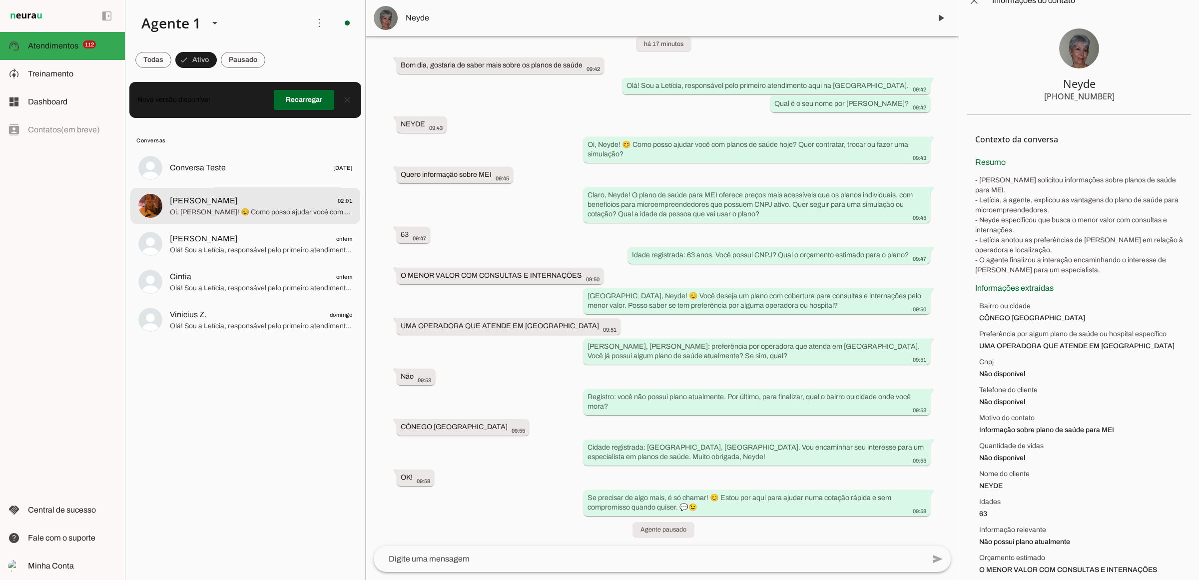
click at [233, 218] on div at bounding box center [261, 205] width 182 height 24
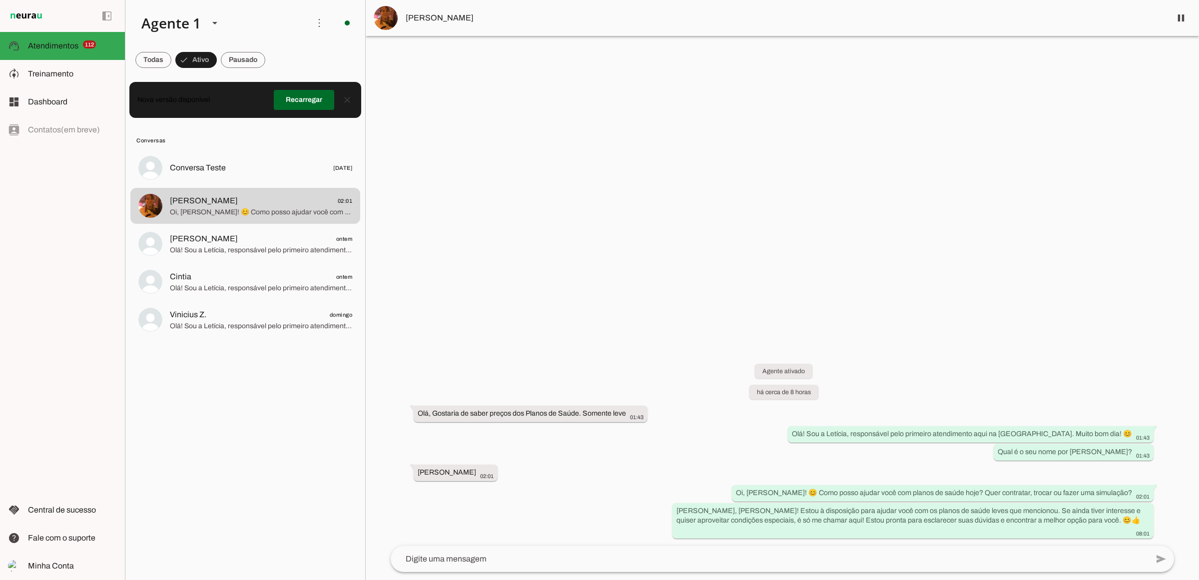
click at [401, 257] on div at bounding box center [782, 290] width 833 height 580
click at [219, 206] on span "[PERSON_NAME]" at bounding box center [204, 201] width 68 height 12
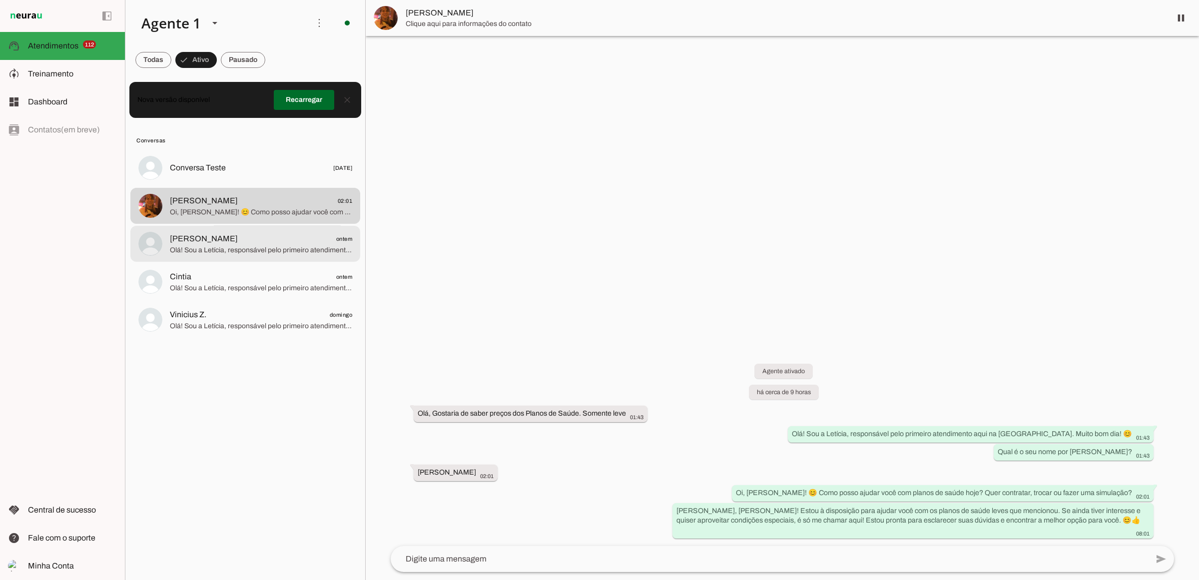
click at [223, 238] on span "[PERSON_NAME] ontem" at bounding box center [261, 238] width 182 height 12
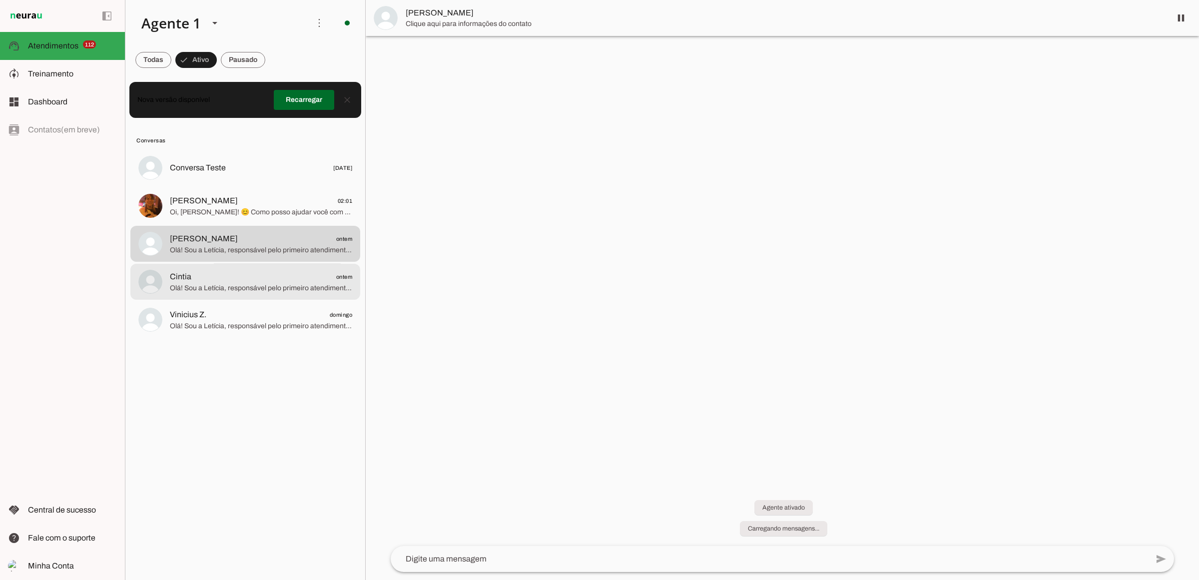
click at [220, 270] on div at bounding box center [261, 281] width 182 height 24
